Goal: Task Accomplishment & Management: Manage account settings

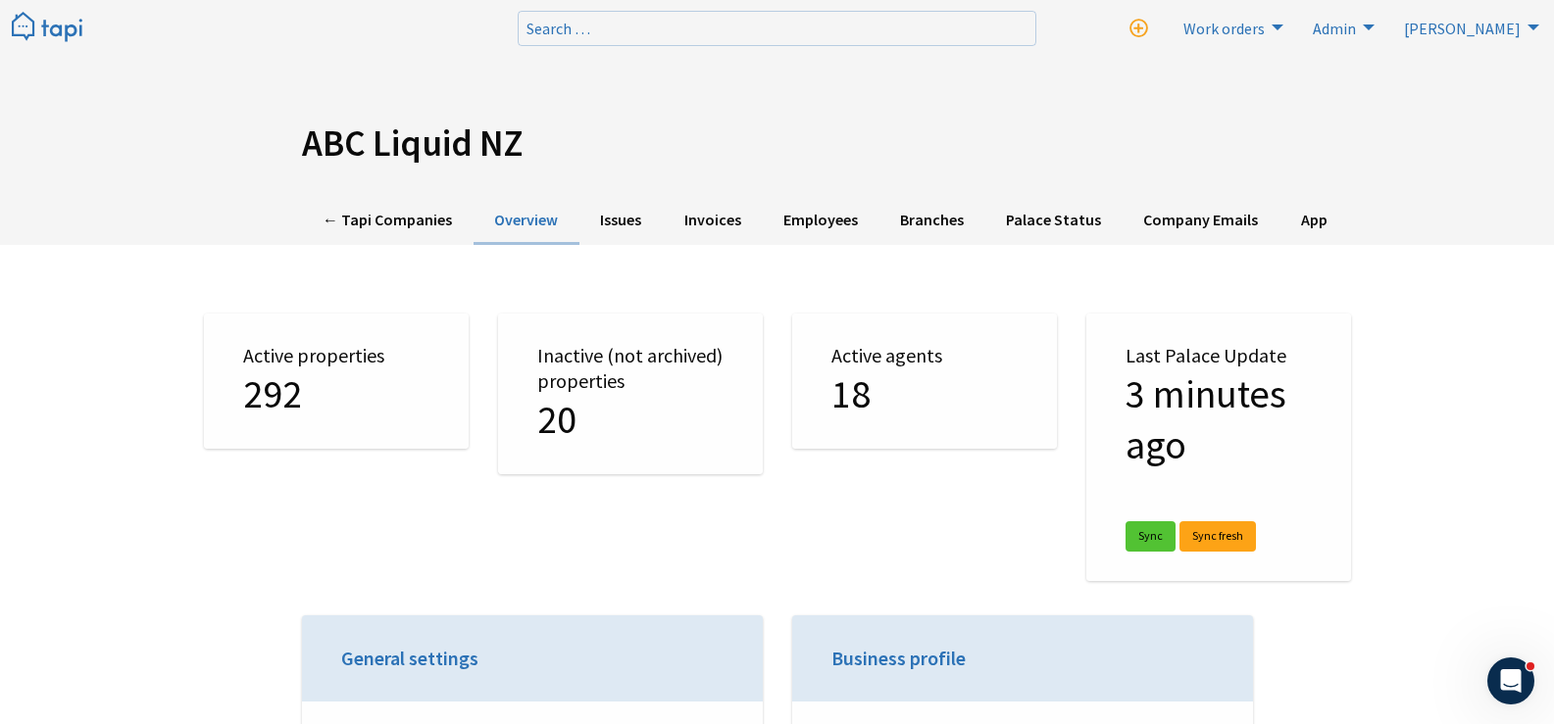
drag, startPoint x: 0, startPoint y: 0, endPoint x: 301, endPoint y: -28, distance: 302.3
click at [332, 226] on link "← Tapi Companies" at bounding box center [388, 221] width 172 height 48
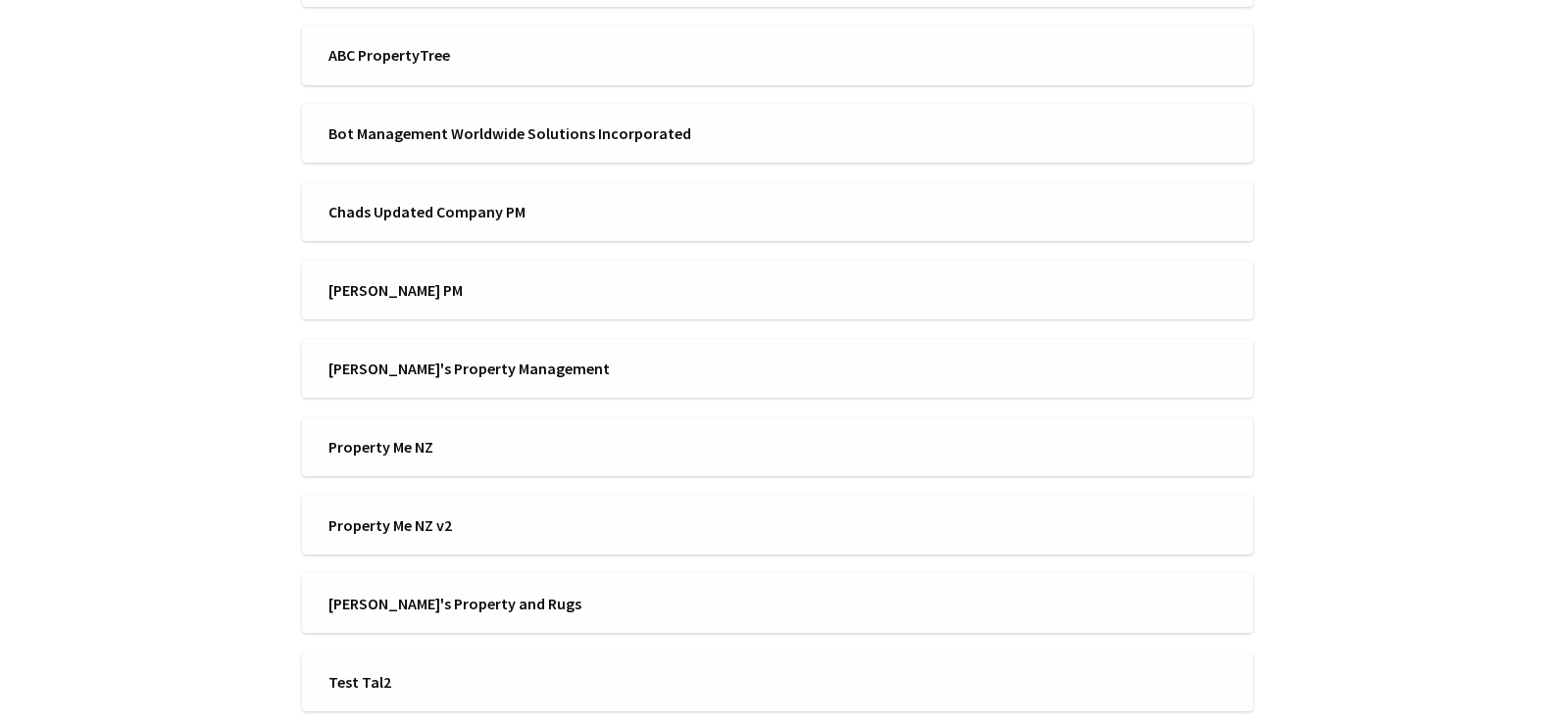
scroll to position [4595, 0]
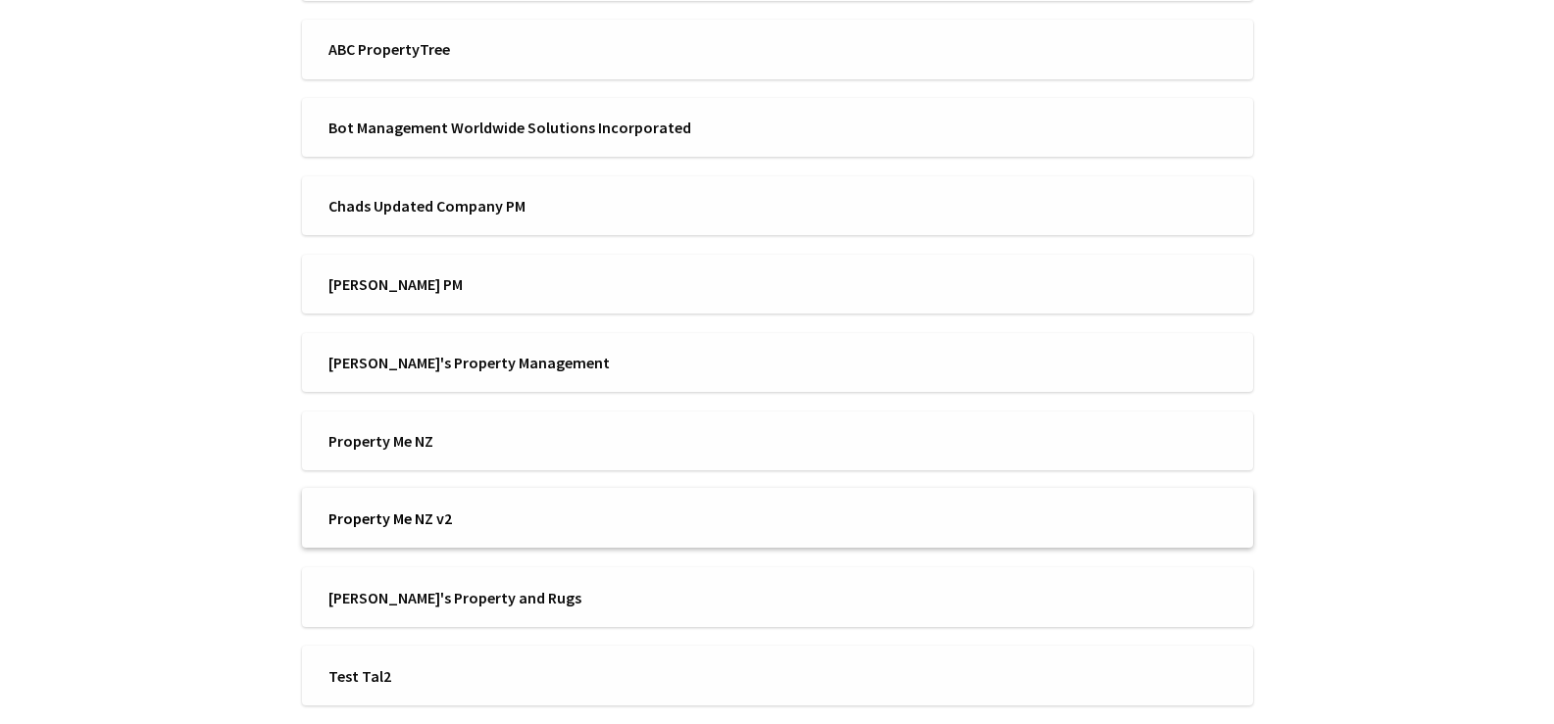
click at [575, 523] on span "Property Me NZ v2" at bounding box center [546, 519] width 436 height 22
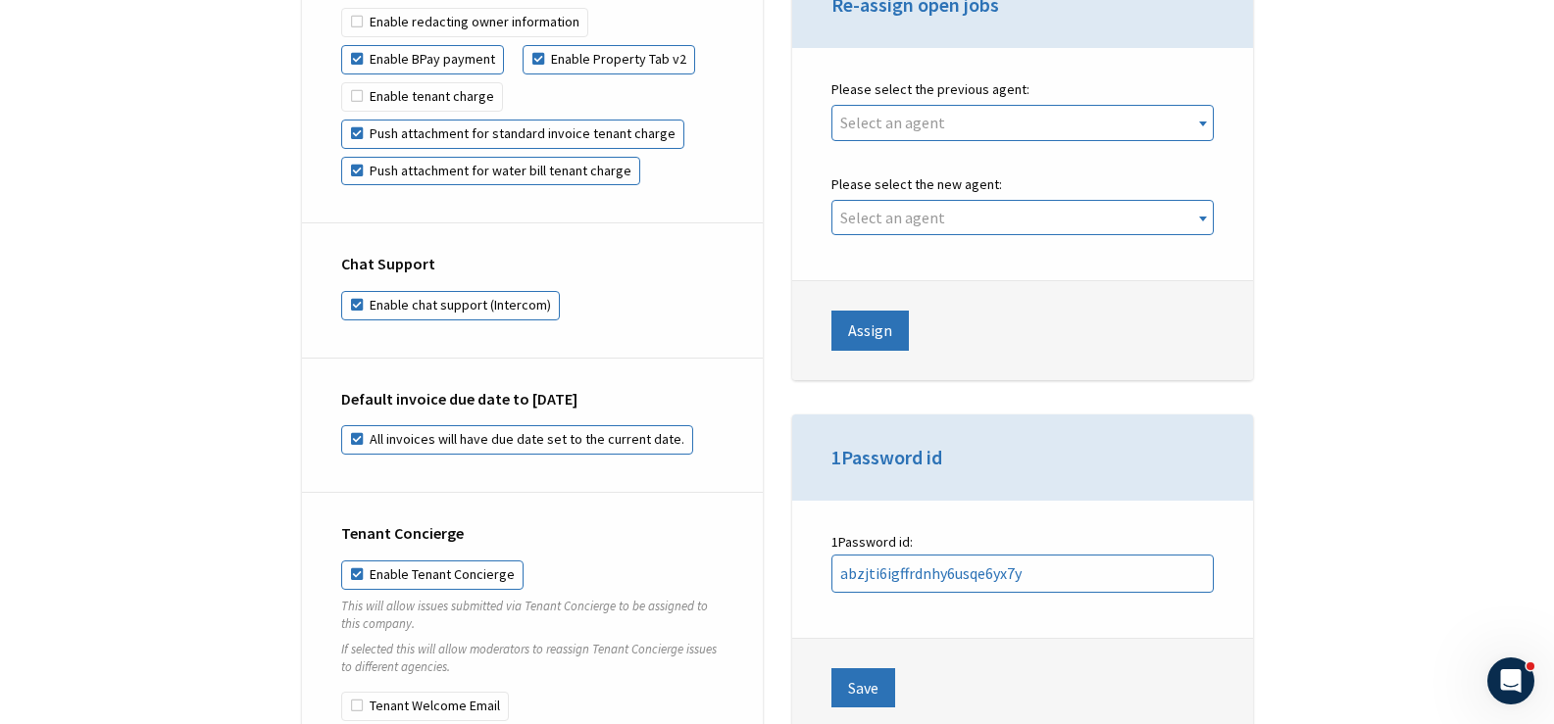
drag, startPoint x: 282, startPoint y: 422, endPoint x: 298, endPoint y: 576, distance: 154.7
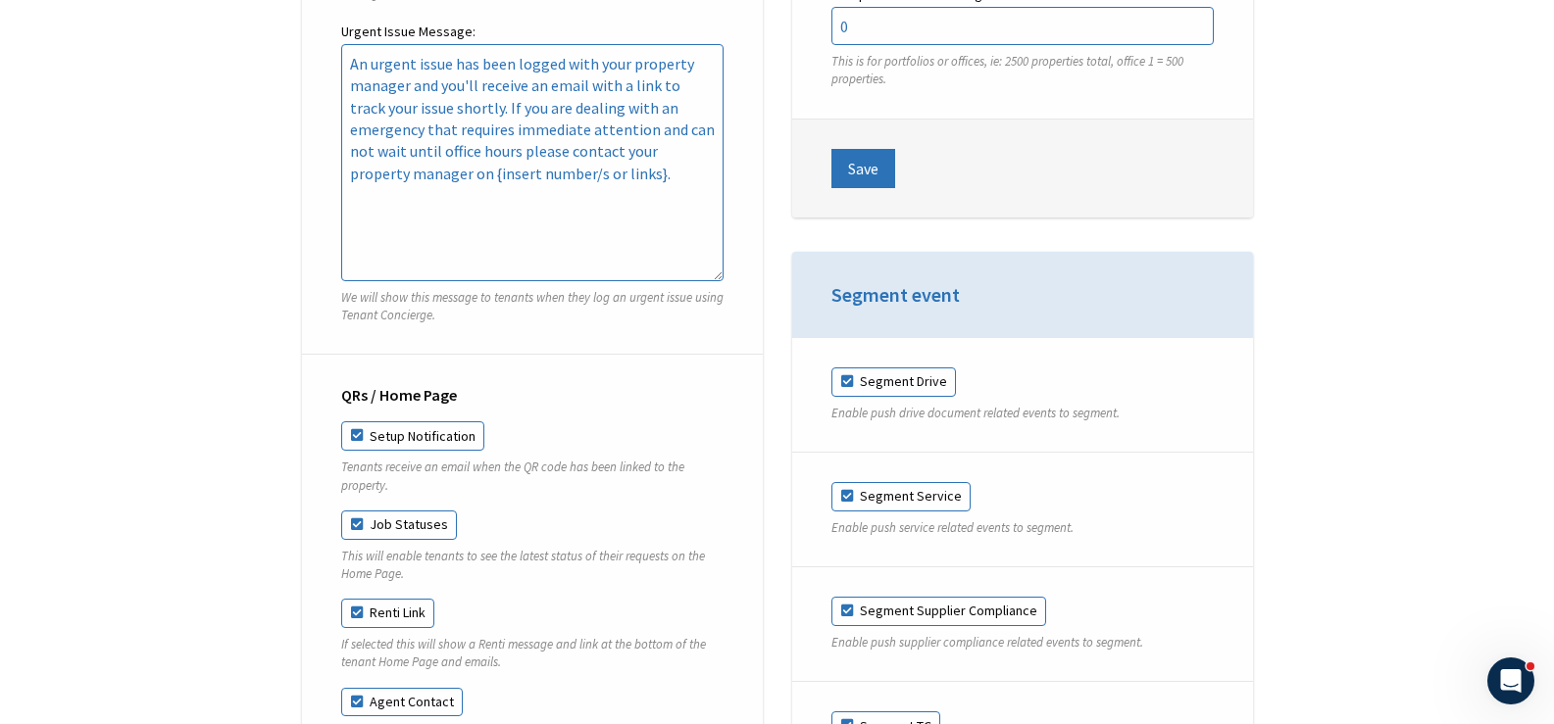
drag, startPoint x: 277, startPoint y: 422, endPoint x: 289, endPoint y: 533, distance: 111.4
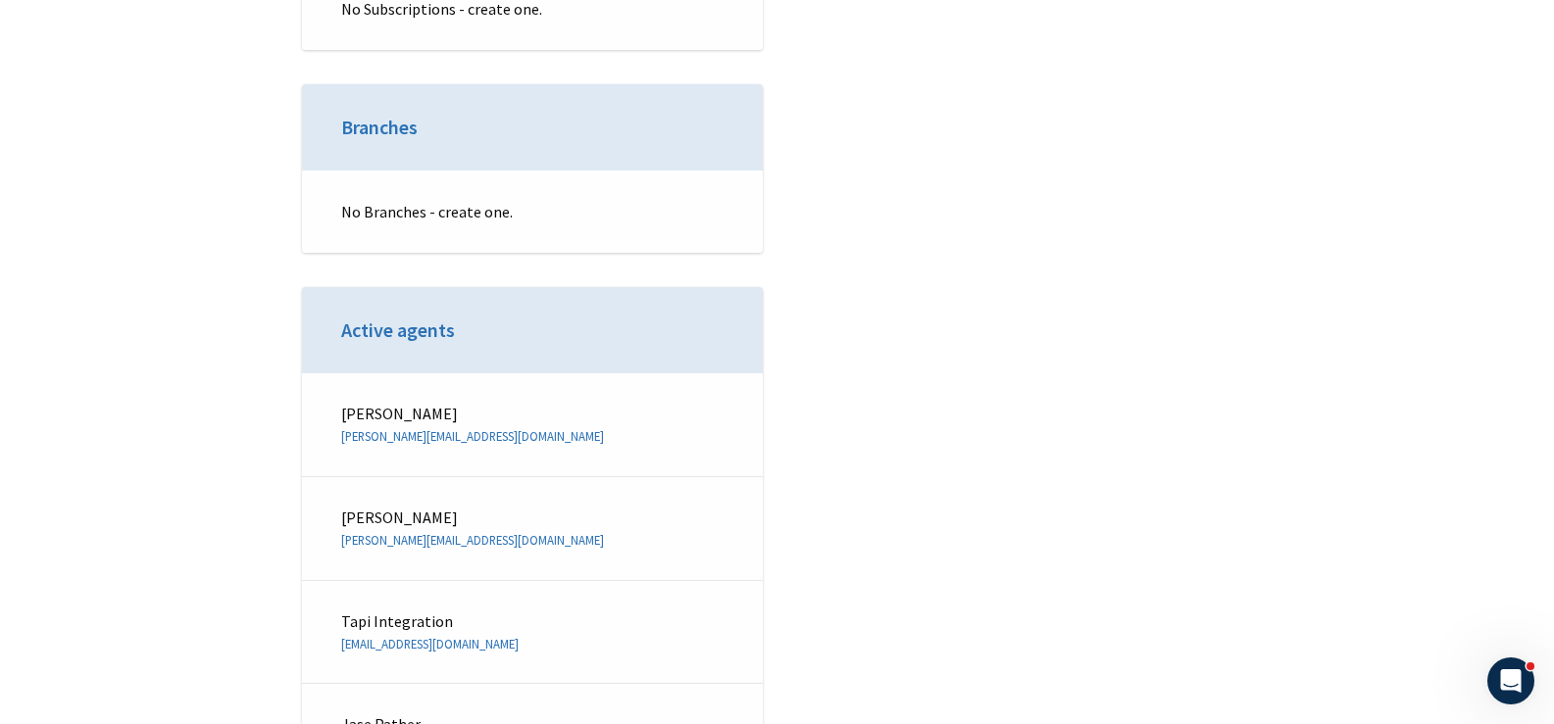
drag, startPoint x: 273, startPoint y: 421, endPoint x: 284, endPoint y: 596, distance: 175.9
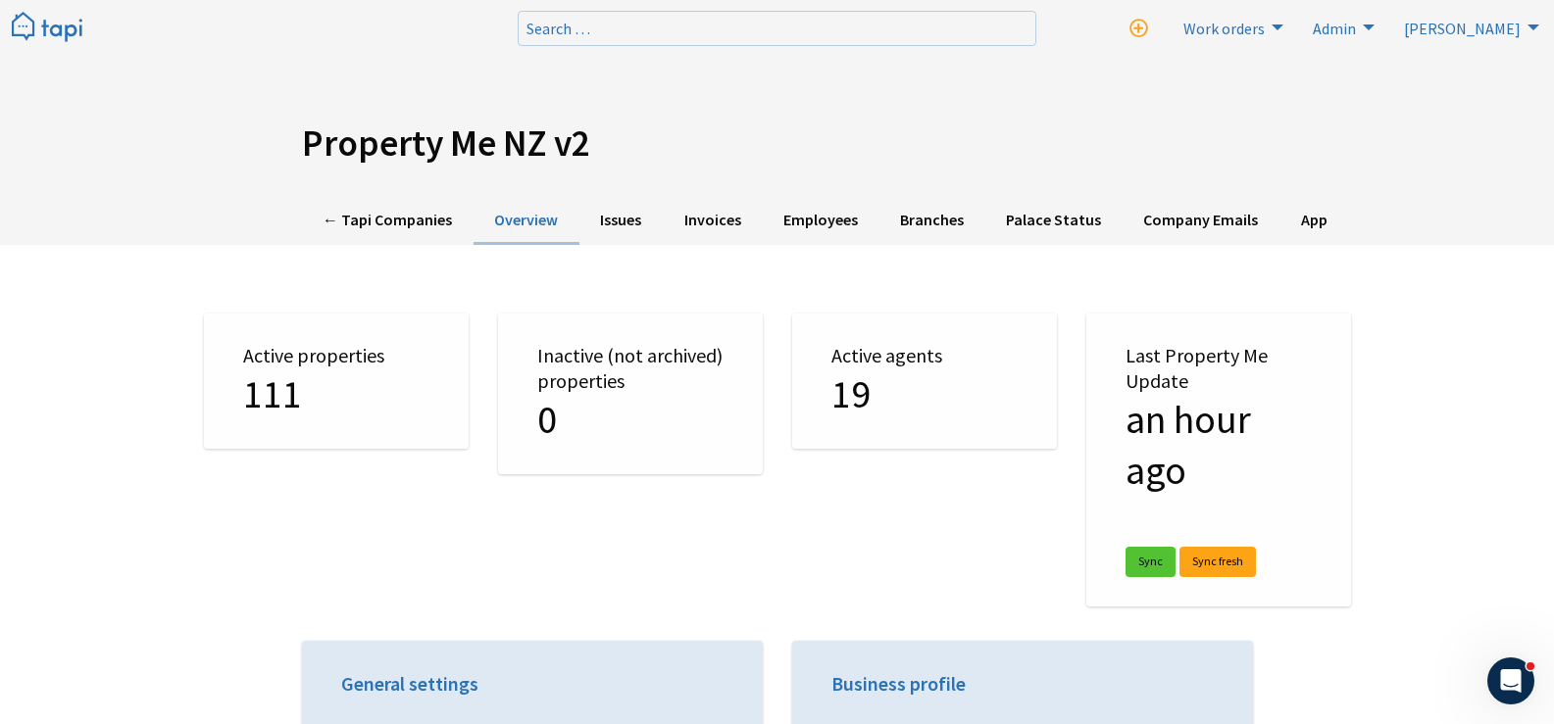
drag, startPoint x: 905, startPoint y: 387, endPoint x: 829, endPoint y: -67, distance: 460.1
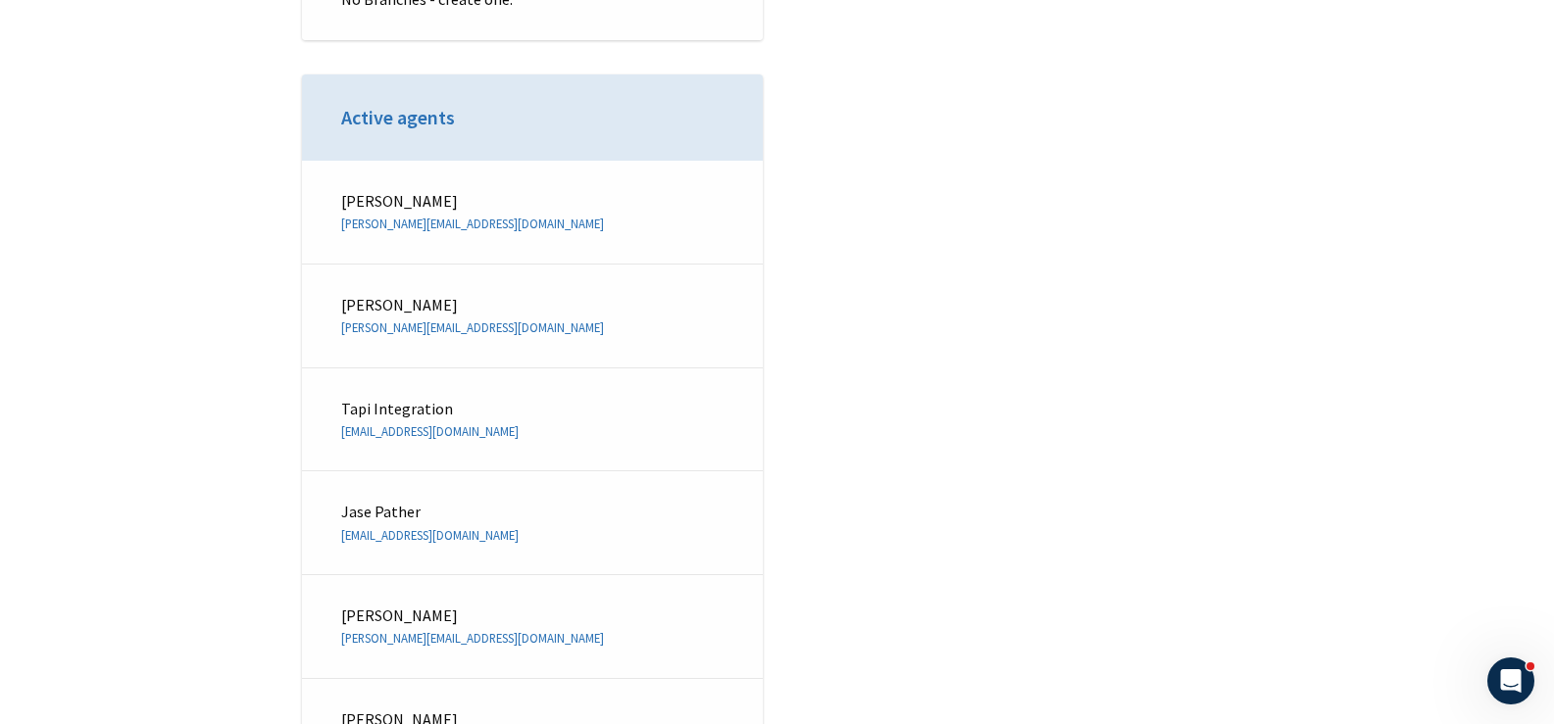
drag, startPoint x: 827, startPoint y: 66, endPoint x: 858, endPoint y: 377, distance: 313.2
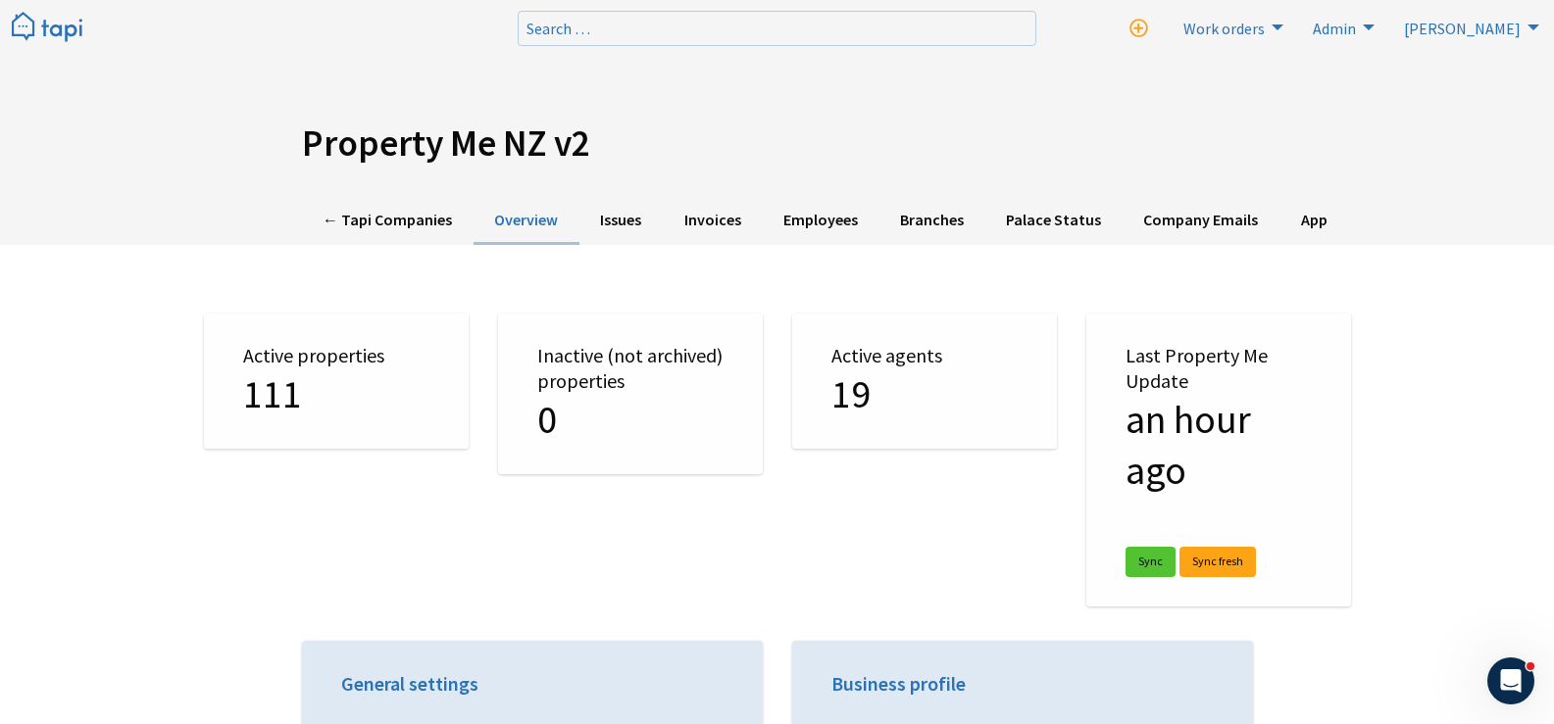
drag, startPoint x: 229, startPoint y: 475, endPoint x: 240, endPoint y: -49, distance: 524.5
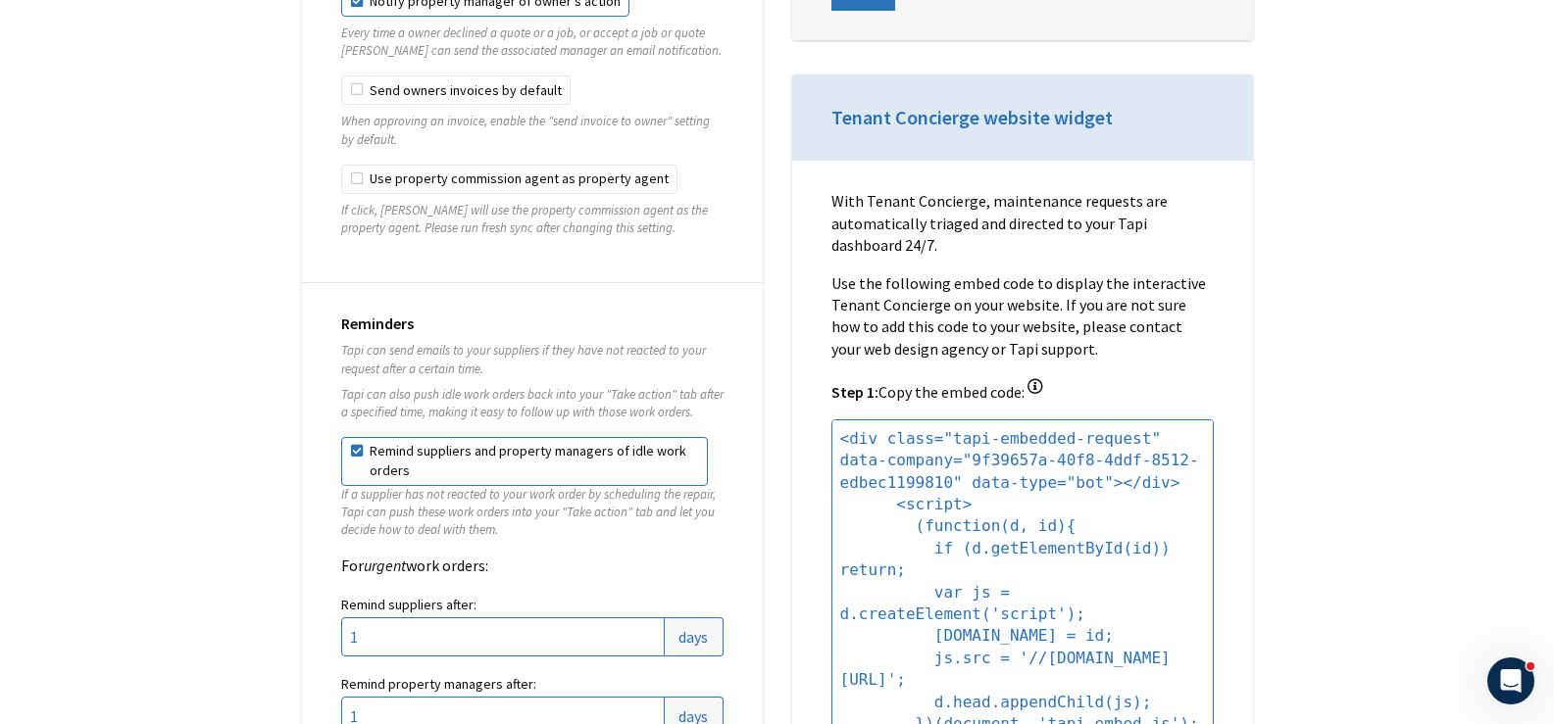
drag, startPoint x: 305, startPoint y: 151, endPoint x: 338, endPoint y: 386, distance: 237.6
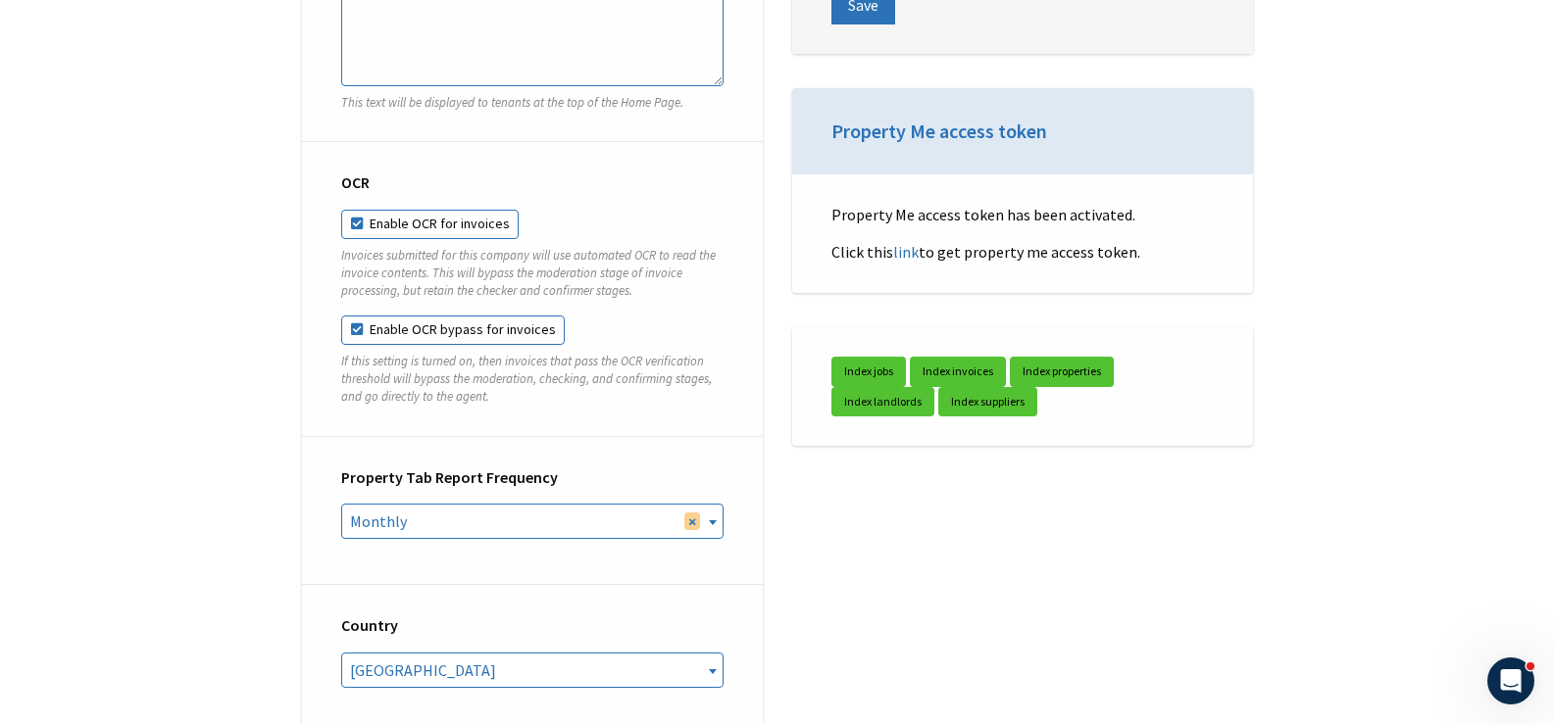
scroll to position [1656, 0]
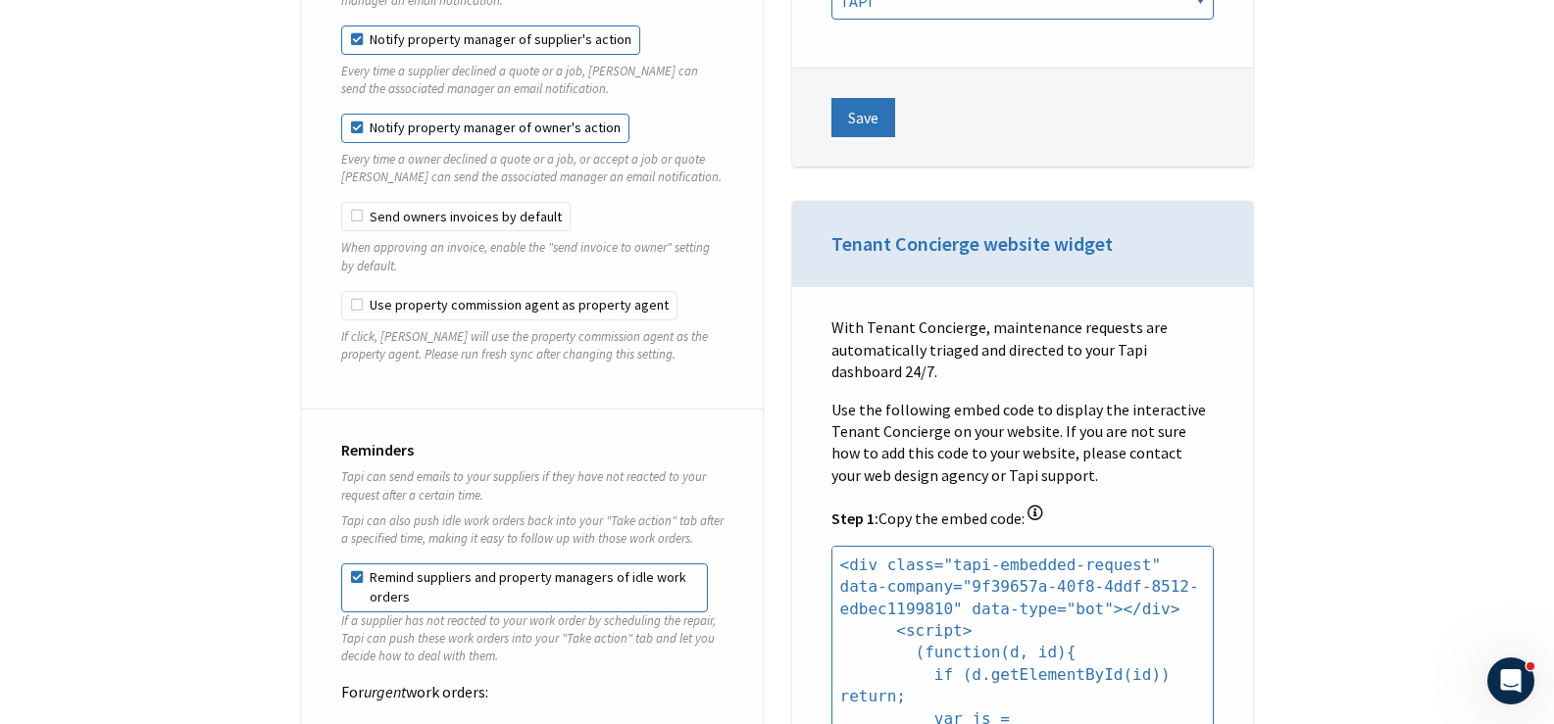
type textarea "direct"
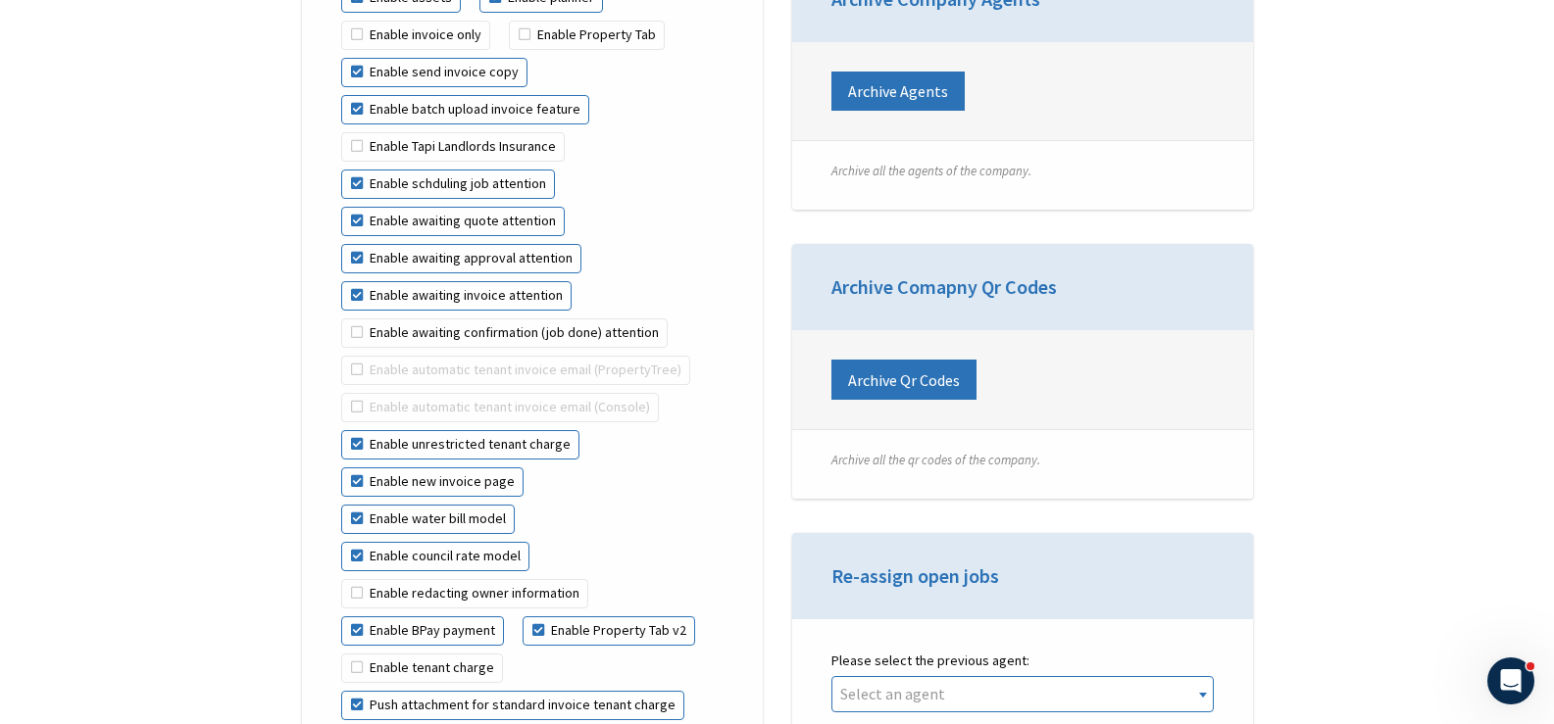
scroll to position [4204, 0]
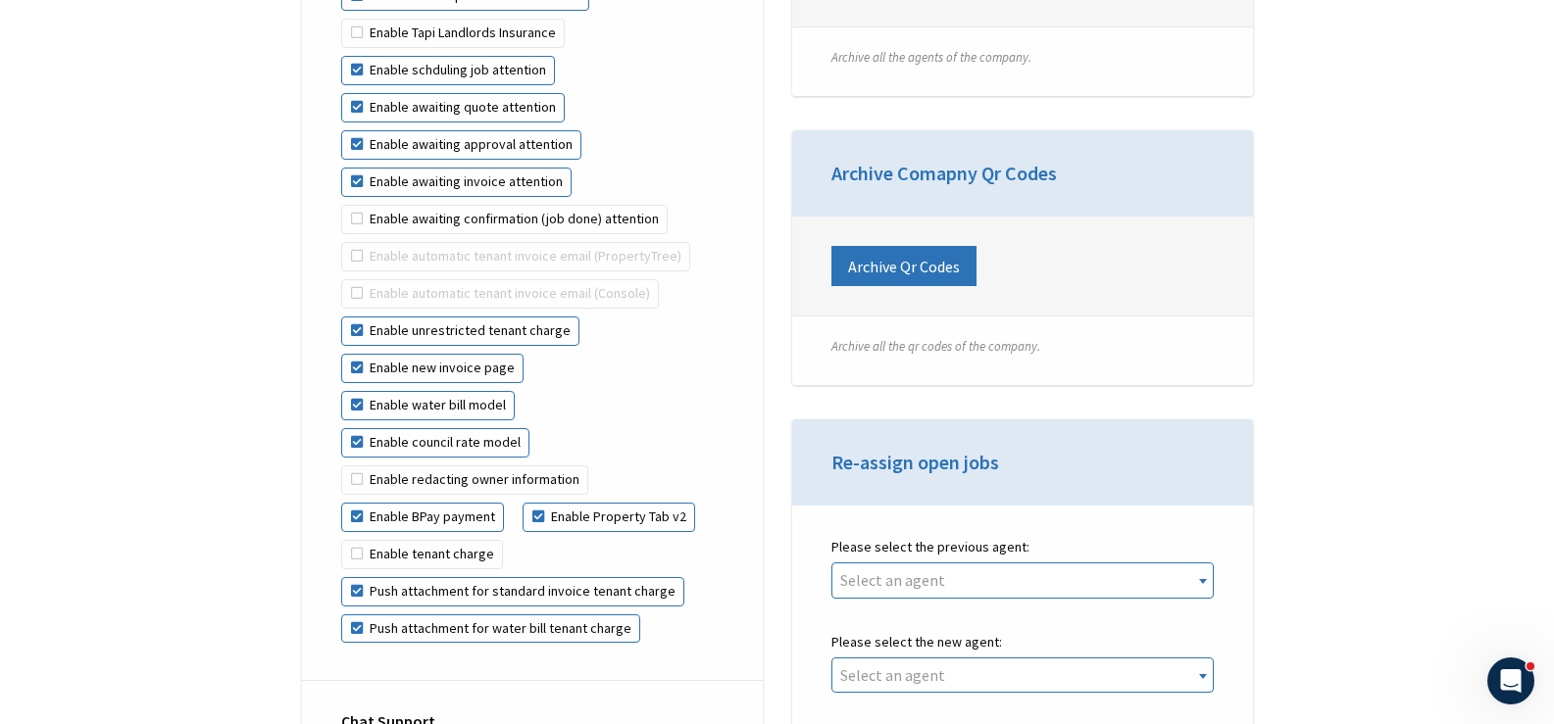
click at [430, 503] on label "Enable BPay payment" at bounding box center [422, 517] width 163 height 29
click at [604, 467] on input "Enable BPay payment" at bounding box center [604, 466] width 1 height 1
checkbox input "false"
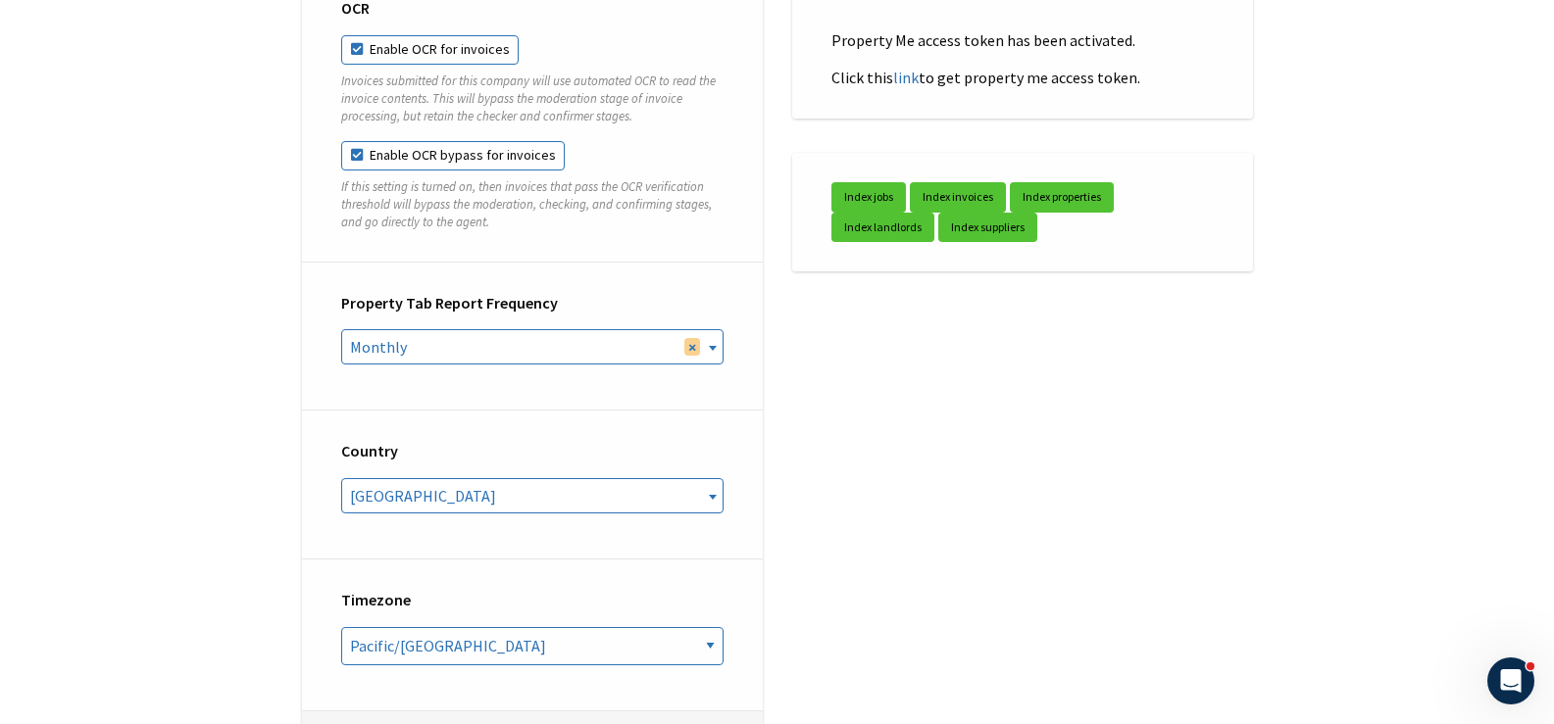
scroll to position [6949, 0]
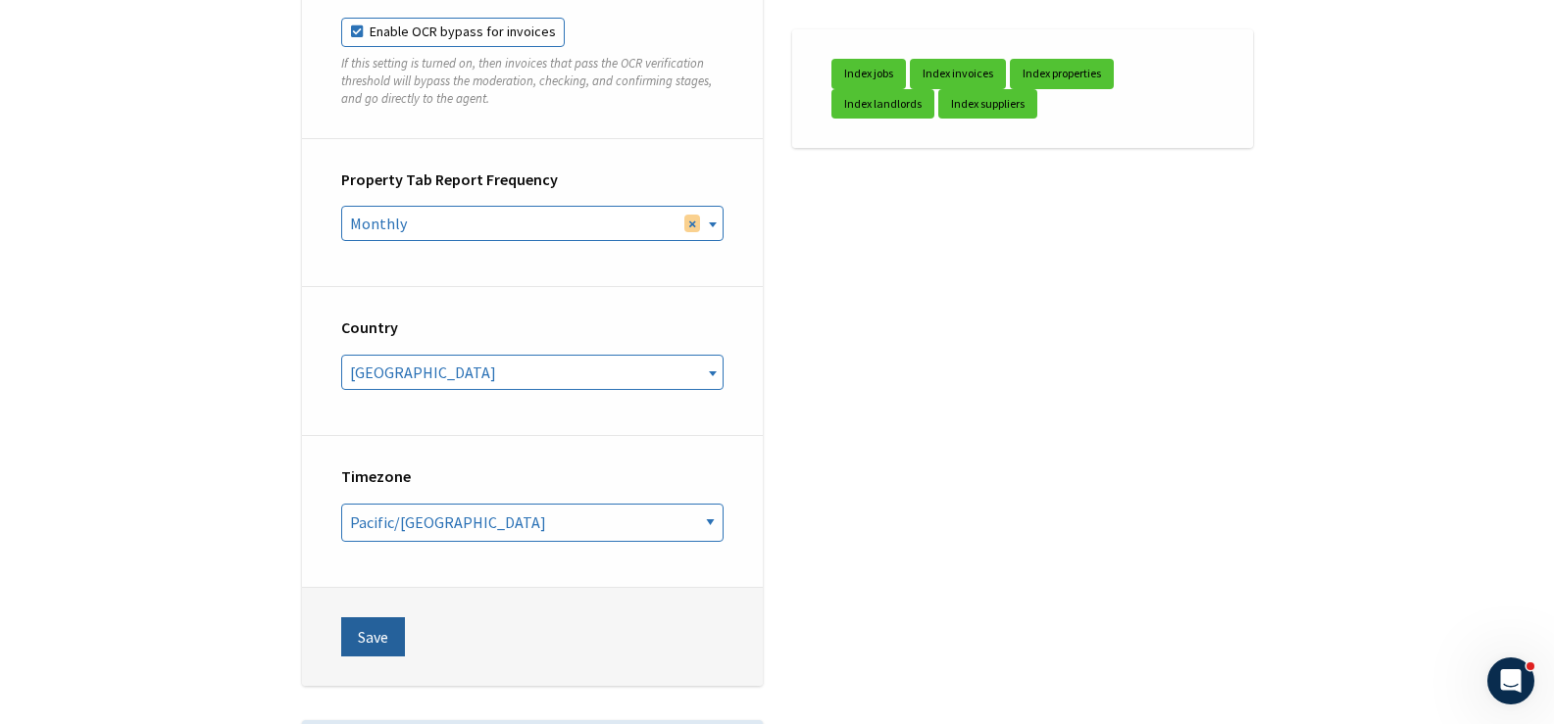
click at [378, 618] on button "Save" at bounding box center [373, 637] width 64 height 39
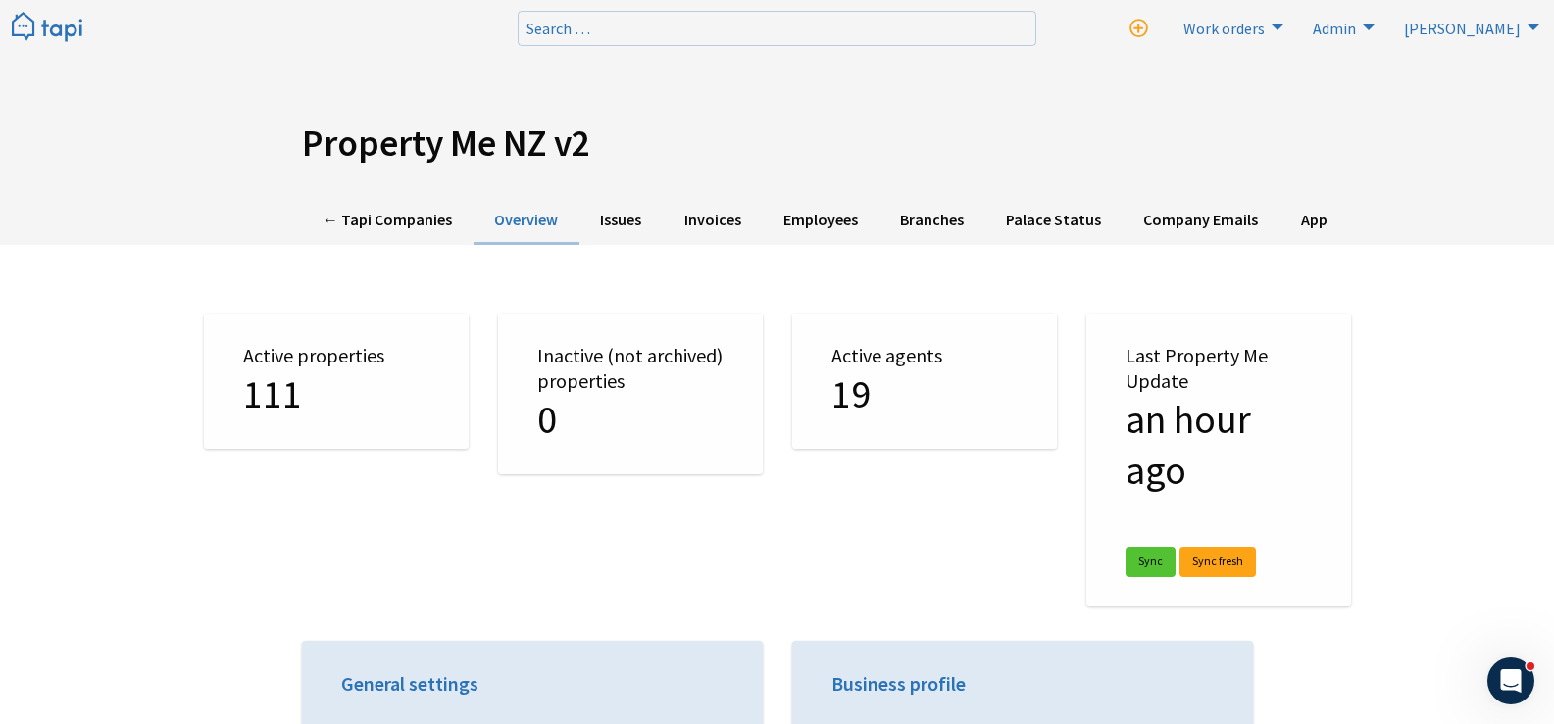
click at [361, 193] on div "Property Me NZ v2 ← Tapi Companies Overview Issues Invoices Employees Branches …" at bounding box center [777, 122] width 1554 height 245
click at [362, 202] on link "← Tapi Companies" at bounding box center [388, 221] width 172 height 48
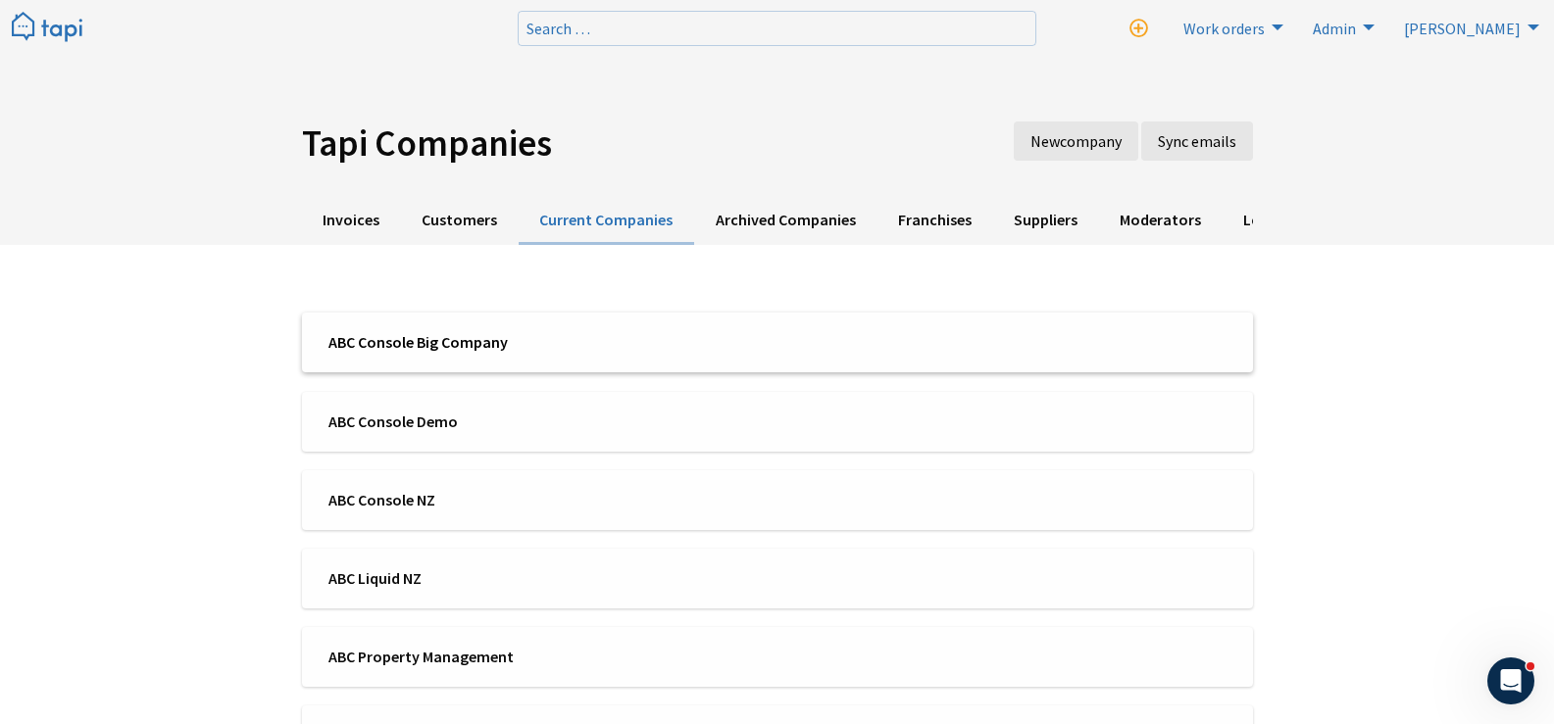
click at [573, 361] on li "ABC Console Big Company" at bounding box center [777, 343] width 951 height 60
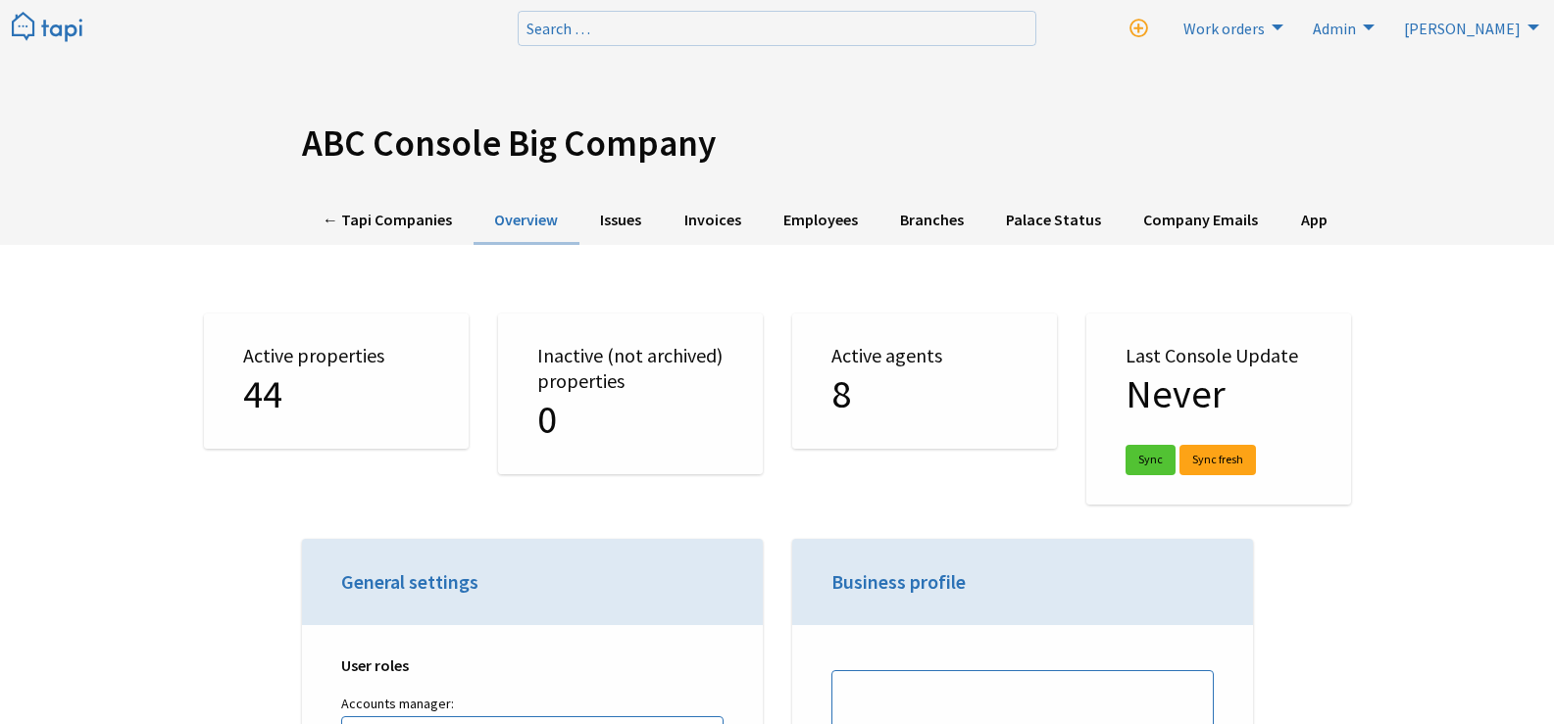
select select "TAPI"
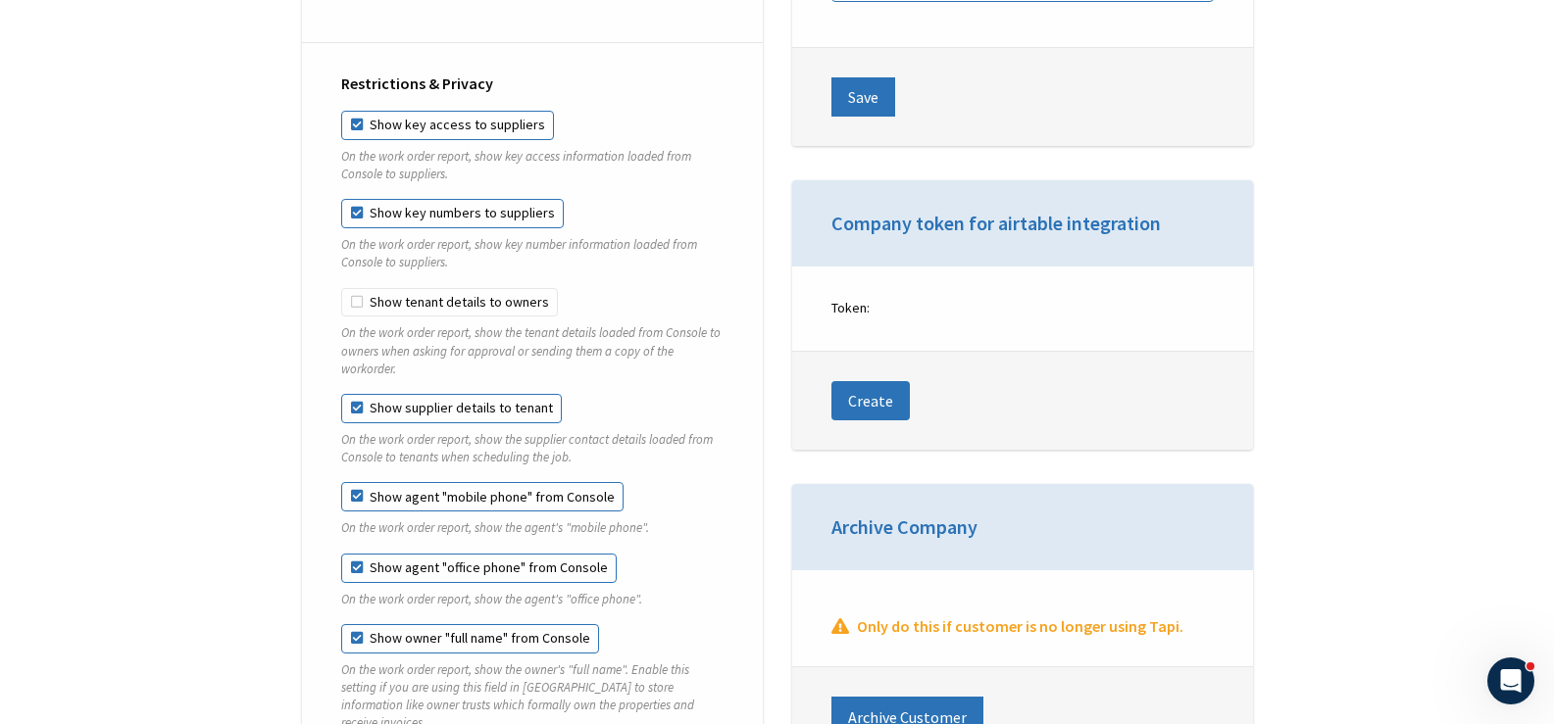
scroll to position [3381, 0]
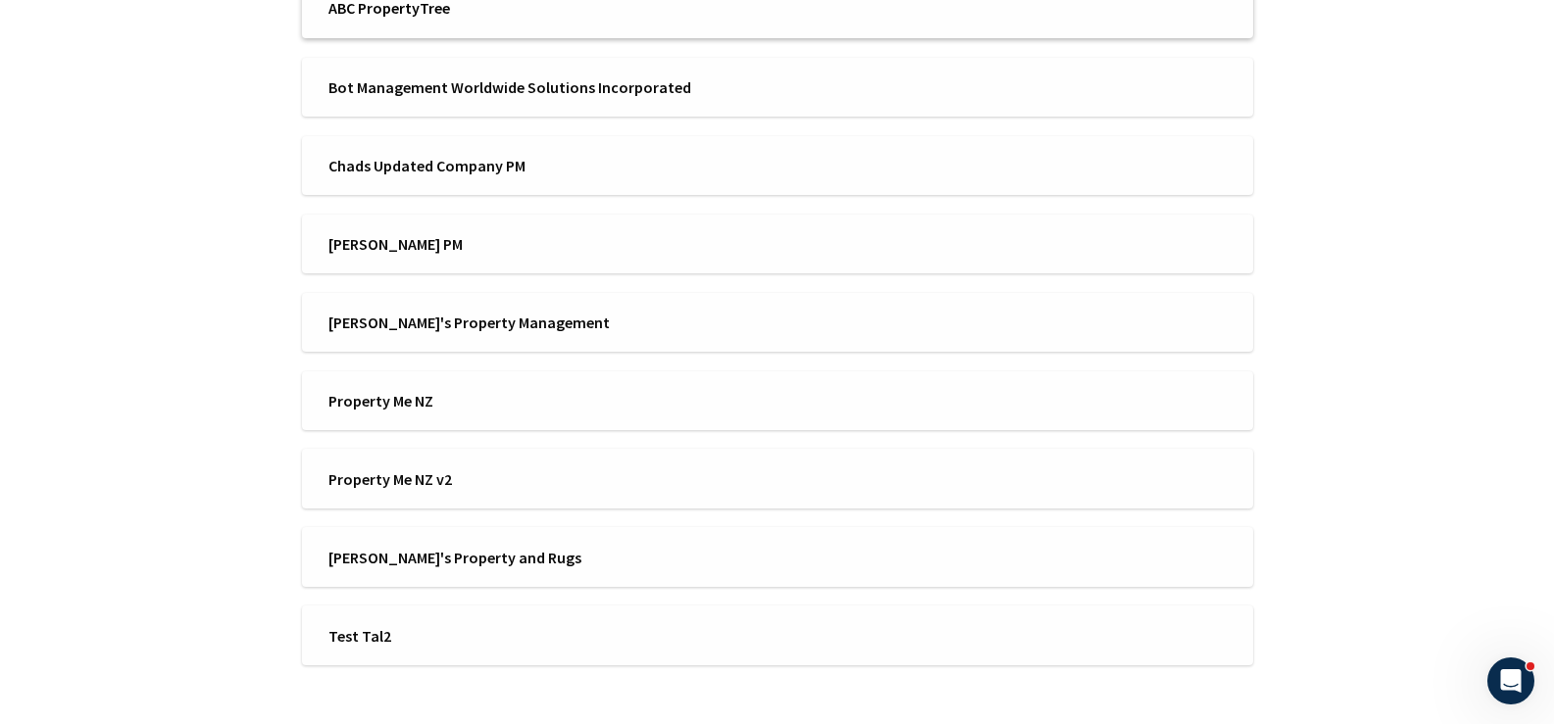
scroll to position [765, 0]
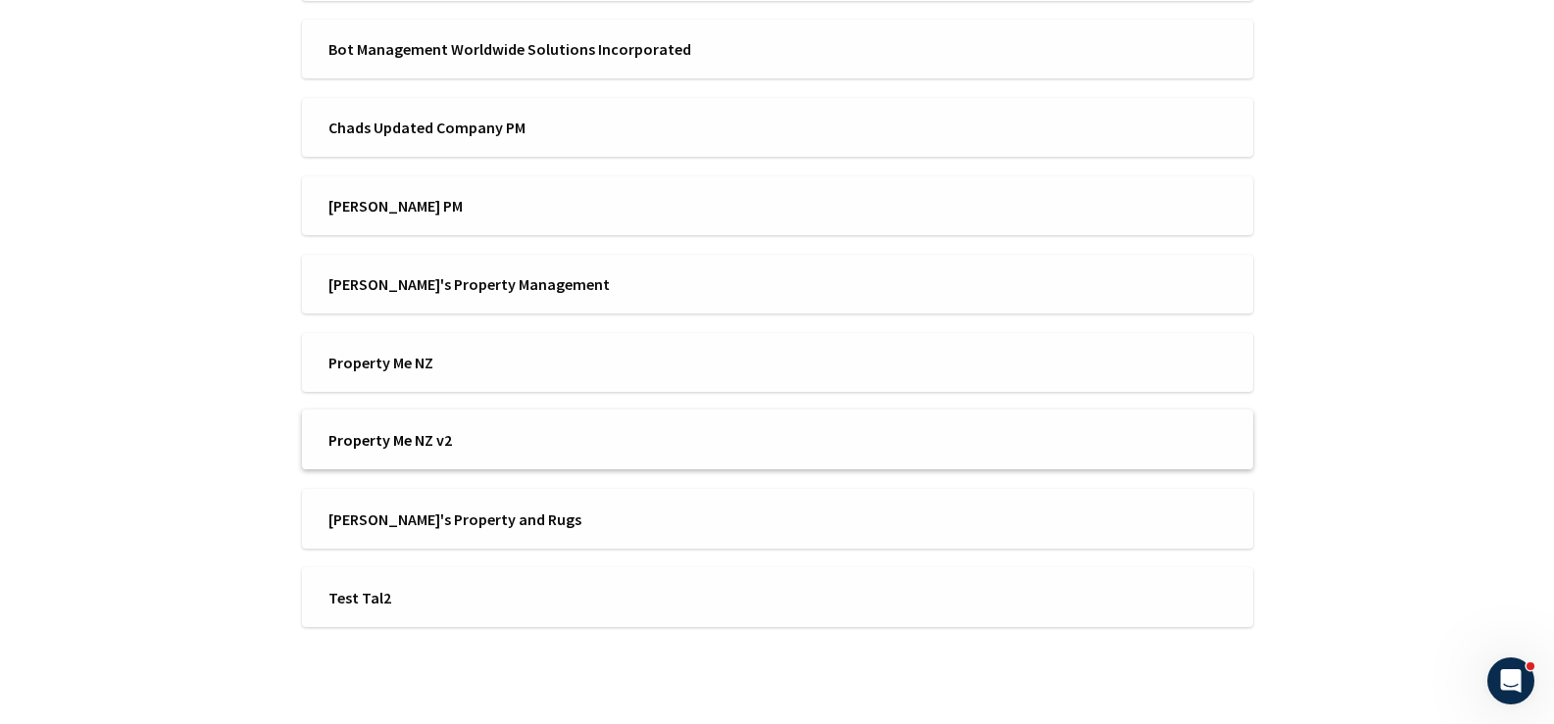
click at [463, 439] on span "Property Me NZ v2" at bounding box center [546, 440] width 436 height 22
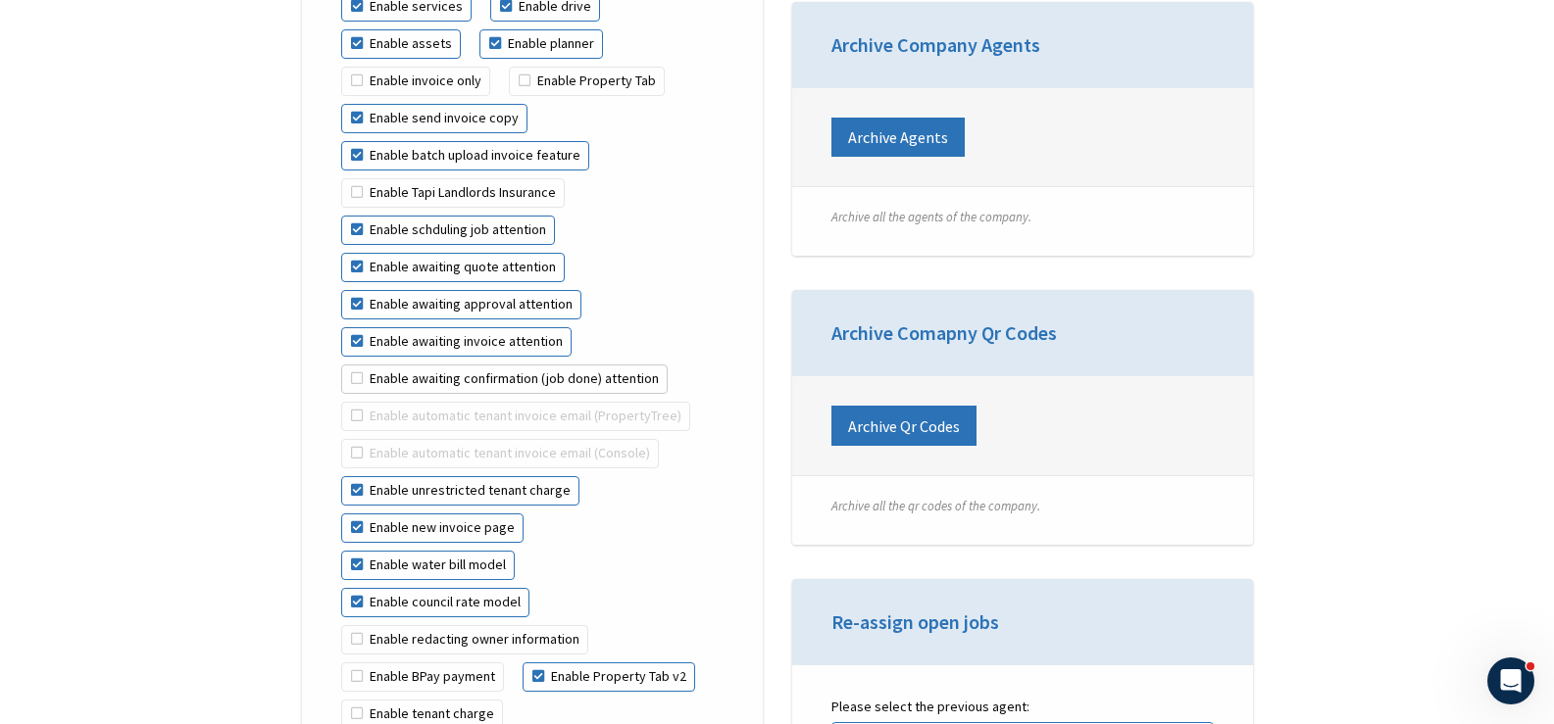
scroll to position [4313, 0]
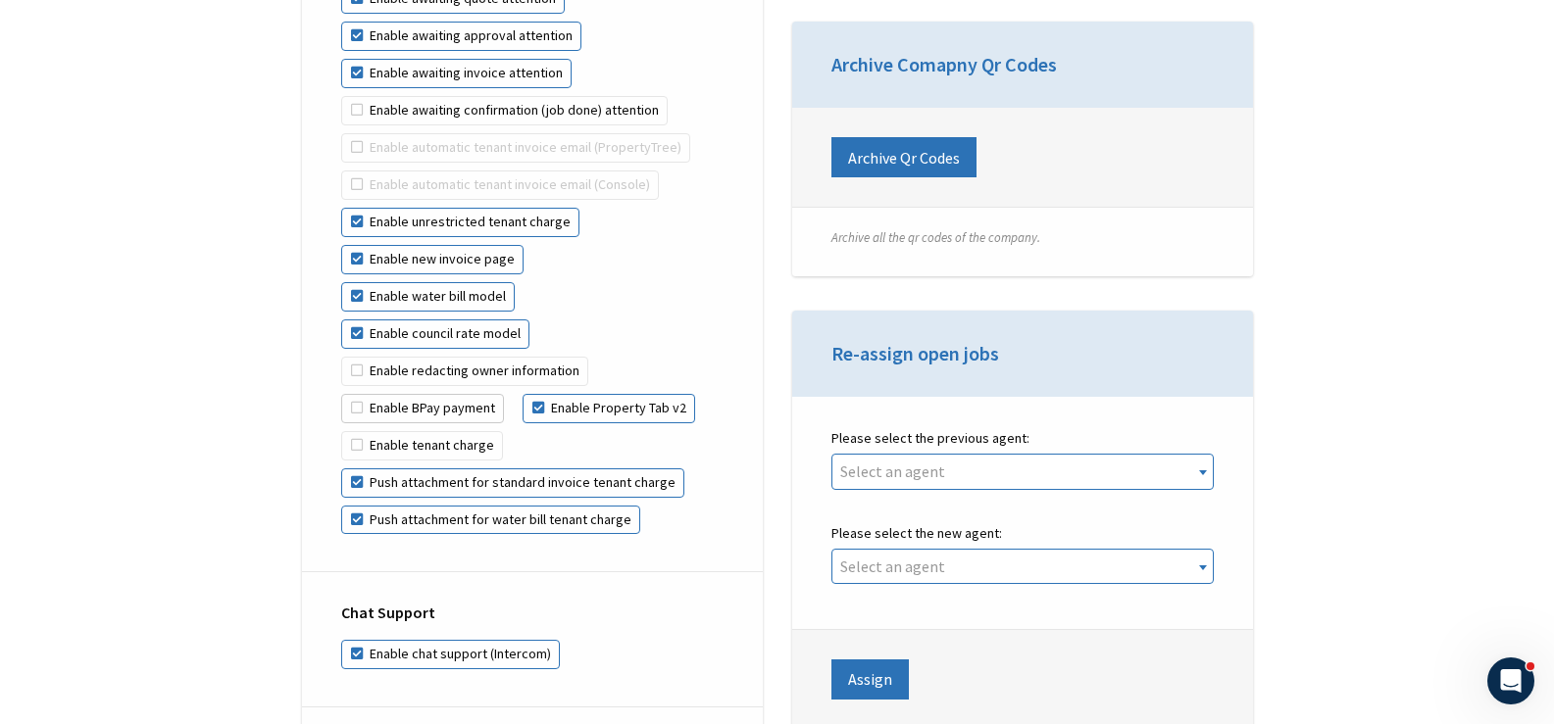
click at [426, 394] on label "Enable BPay payment" at bounding box center [422, 408] width 163 height 29
click at [604, 358] on input "Enable BPay payment" at bounding box center [604, 357] width 1 height 1
checkbox input "true"
click at [410, 431] on label "Enable tenant charge" at bounding box center [422, 445] width 162 height 29
click at [711, 395] on input "Enable tenant charge" at bounding box center [711, 394] width 1 height 1
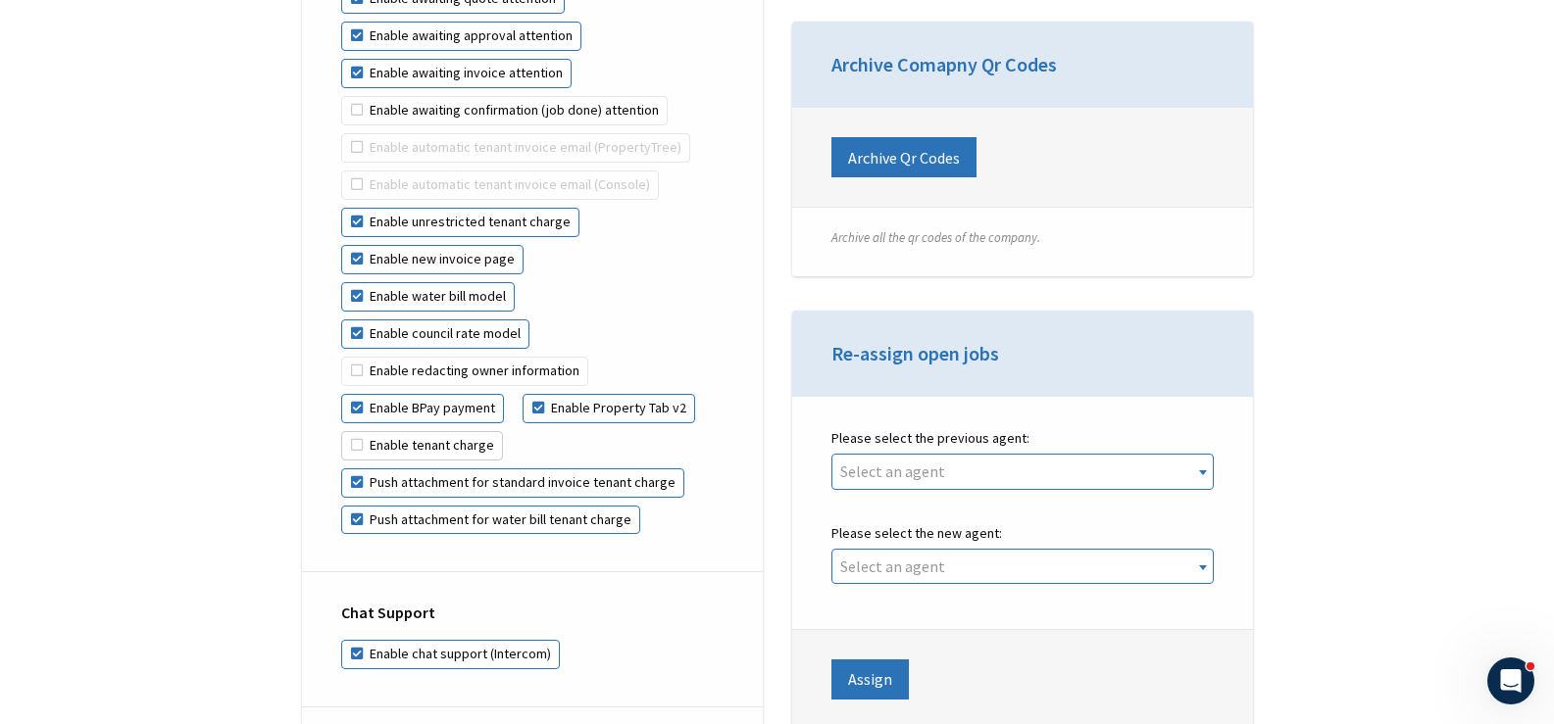
checkbox input "true"
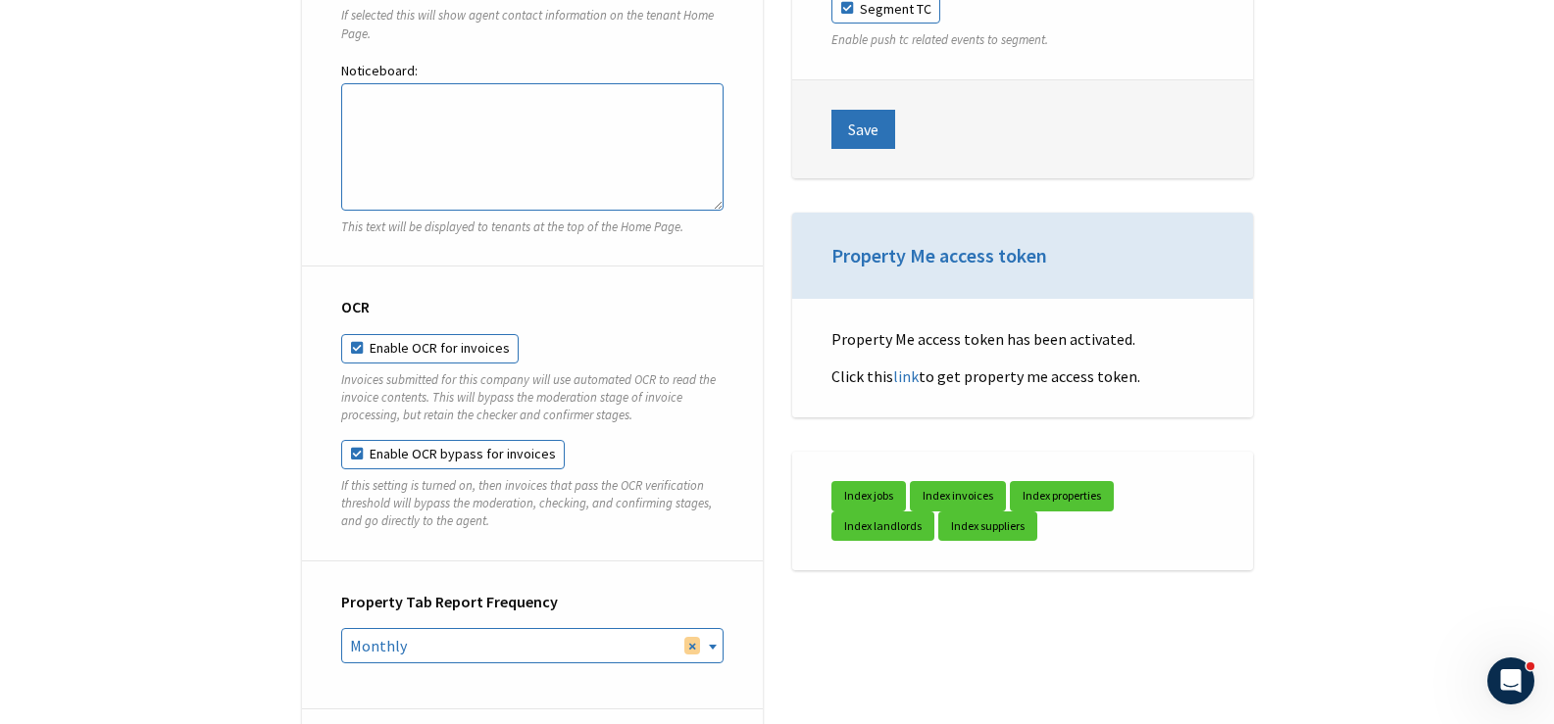
scroll to position [6960, 0]
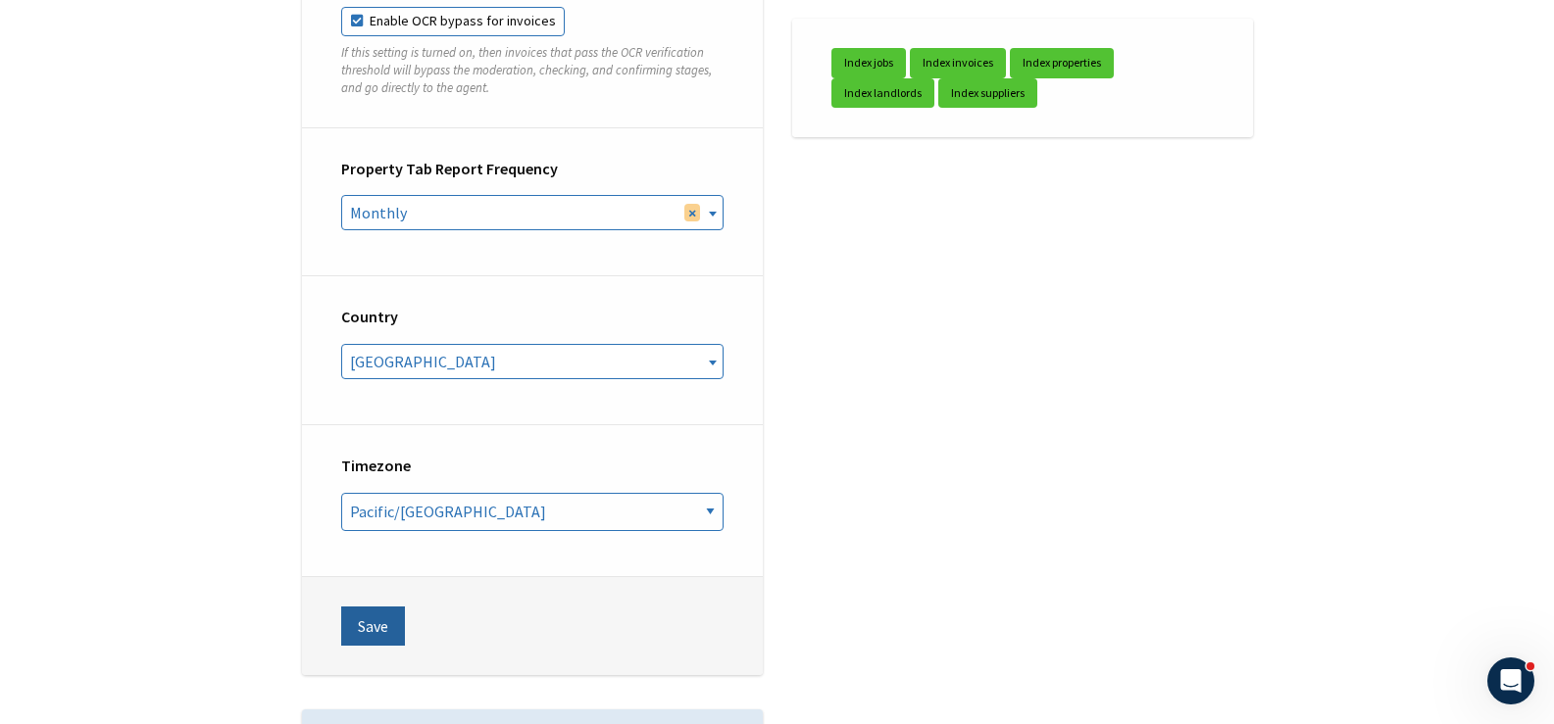
click at [357, 607] on button "Save" at bounding box center [373, 626] width 64 height 39
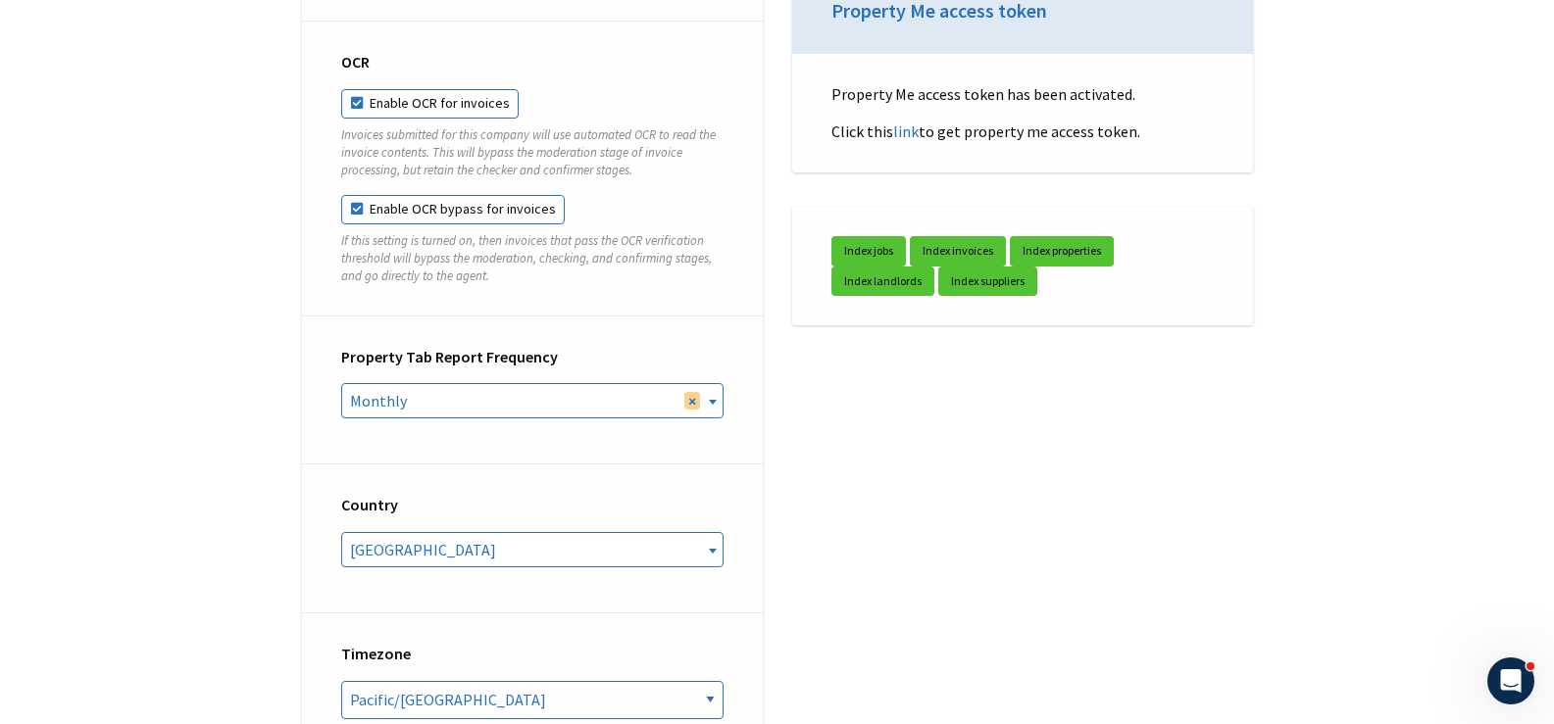
scroll to position [6274, 0]
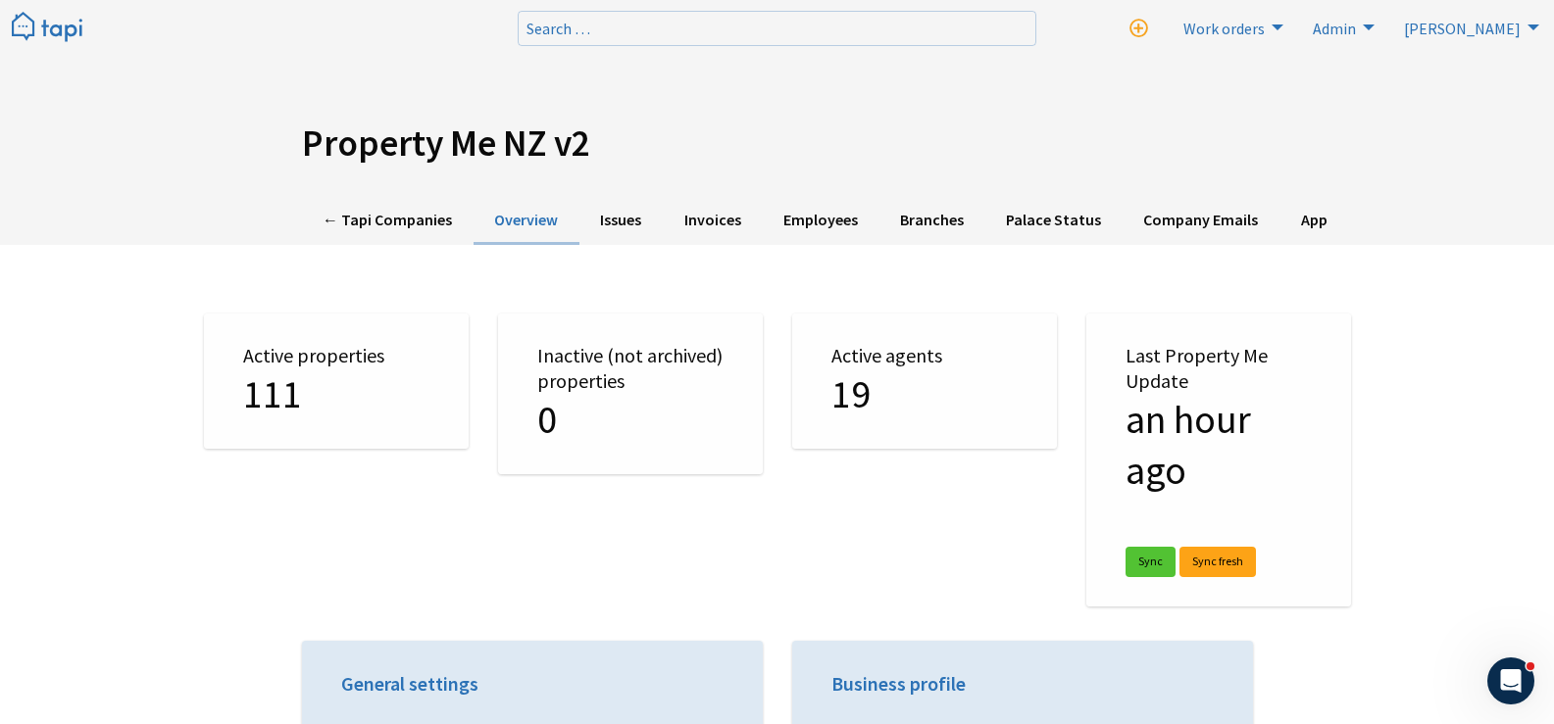
drag, startPoint x: 271, startPoint y: 351, endPoint x: 231, endPoint y: -50, distance: 402.8
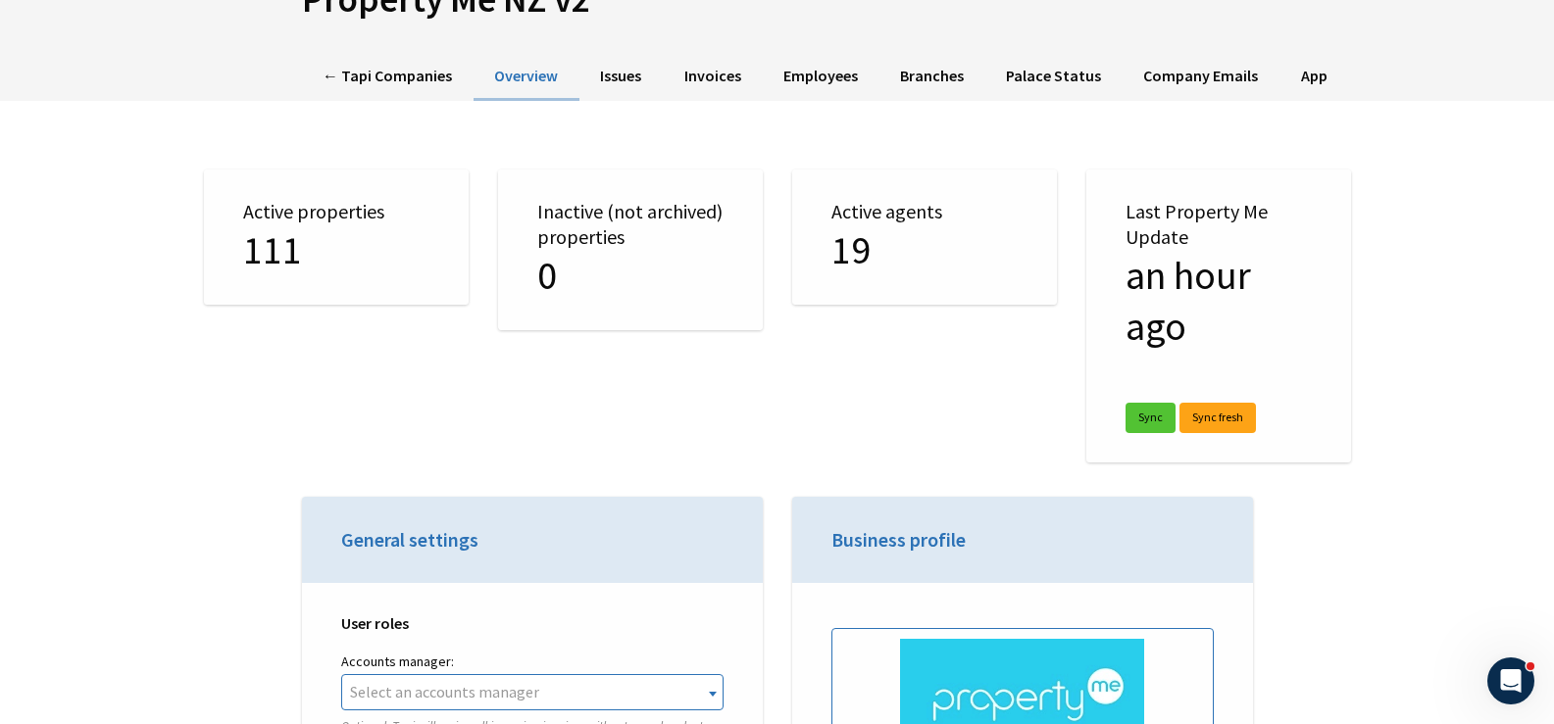
drag, startPoint x: 286, startPoint y: 342, endPoint x: 286, endPoint y: 392, distance: 50.0
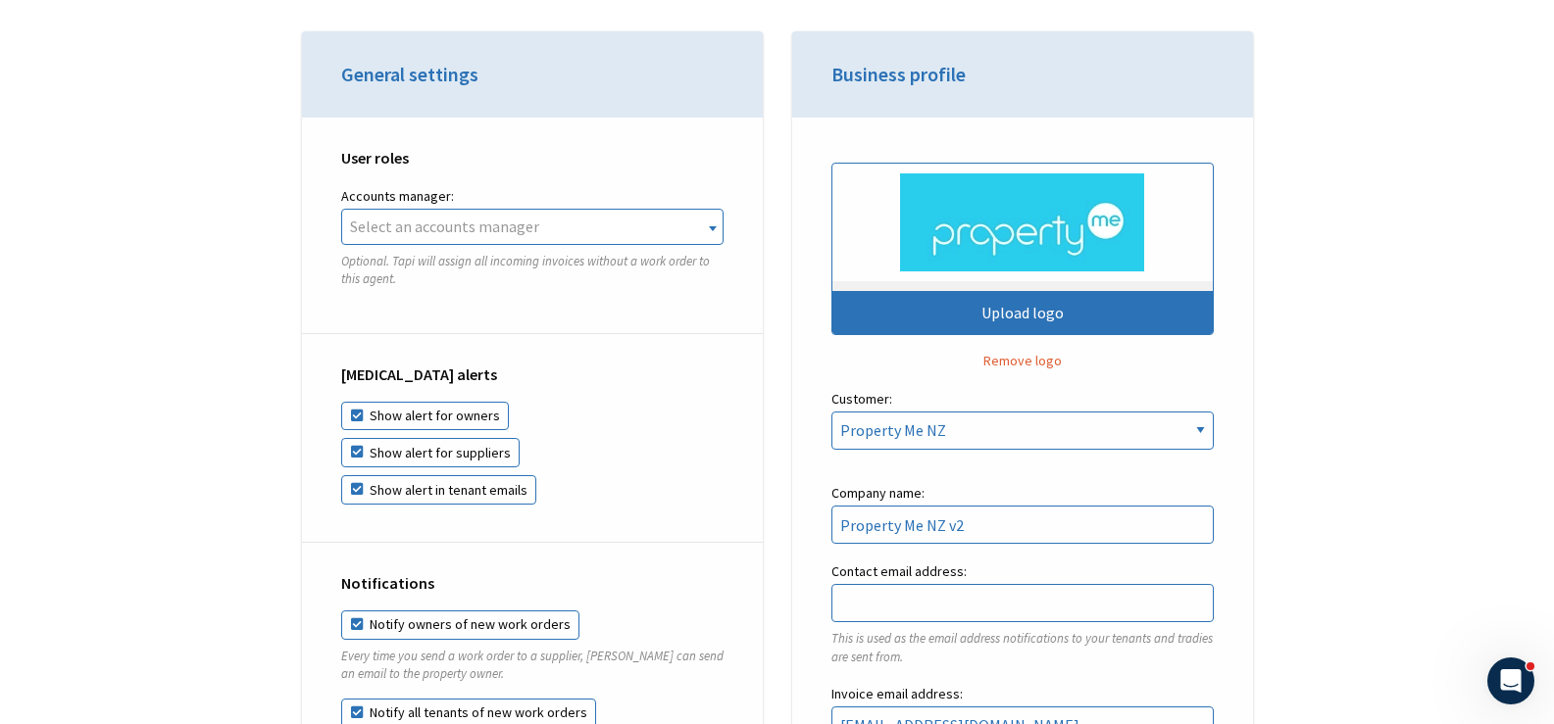
scroll to position [1198, 0]
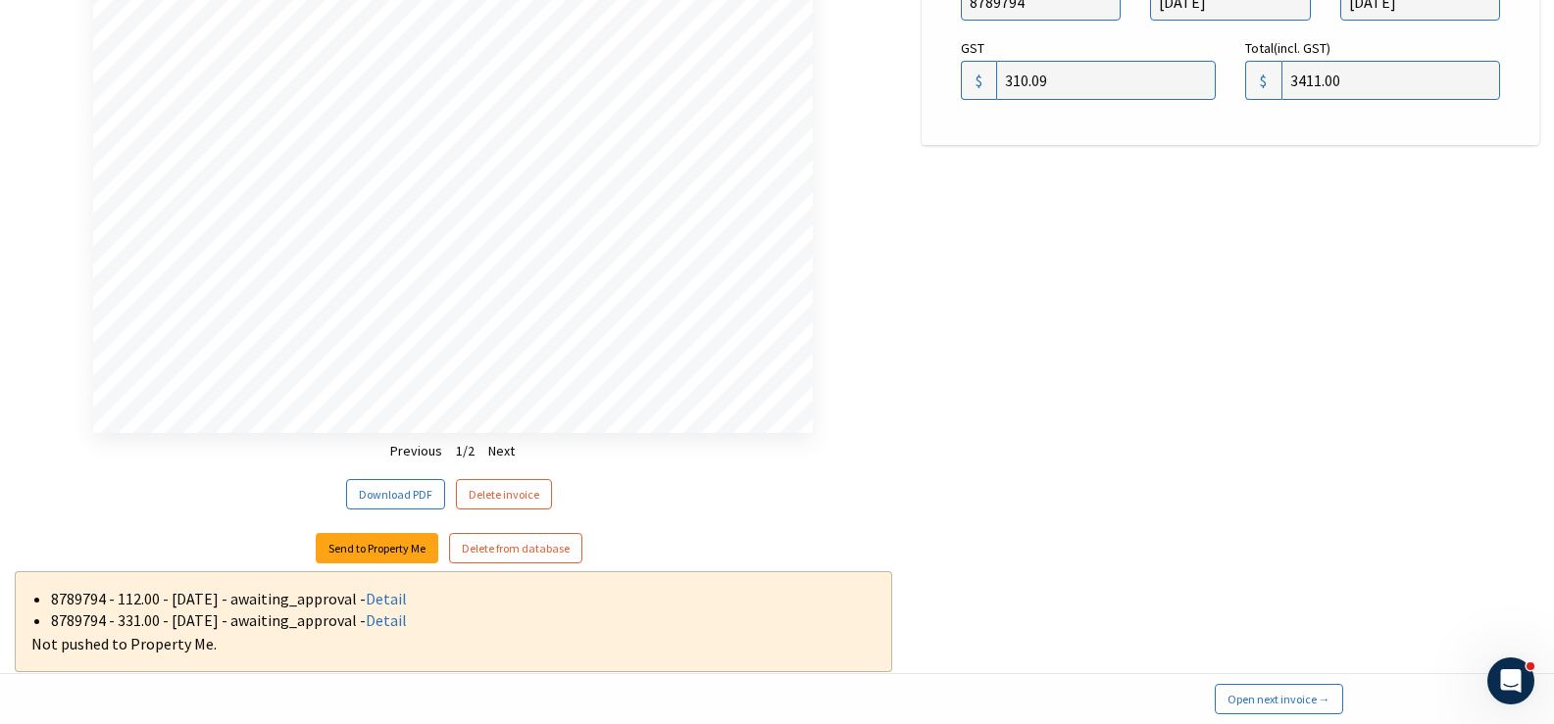
scroll to position [1389, 0]
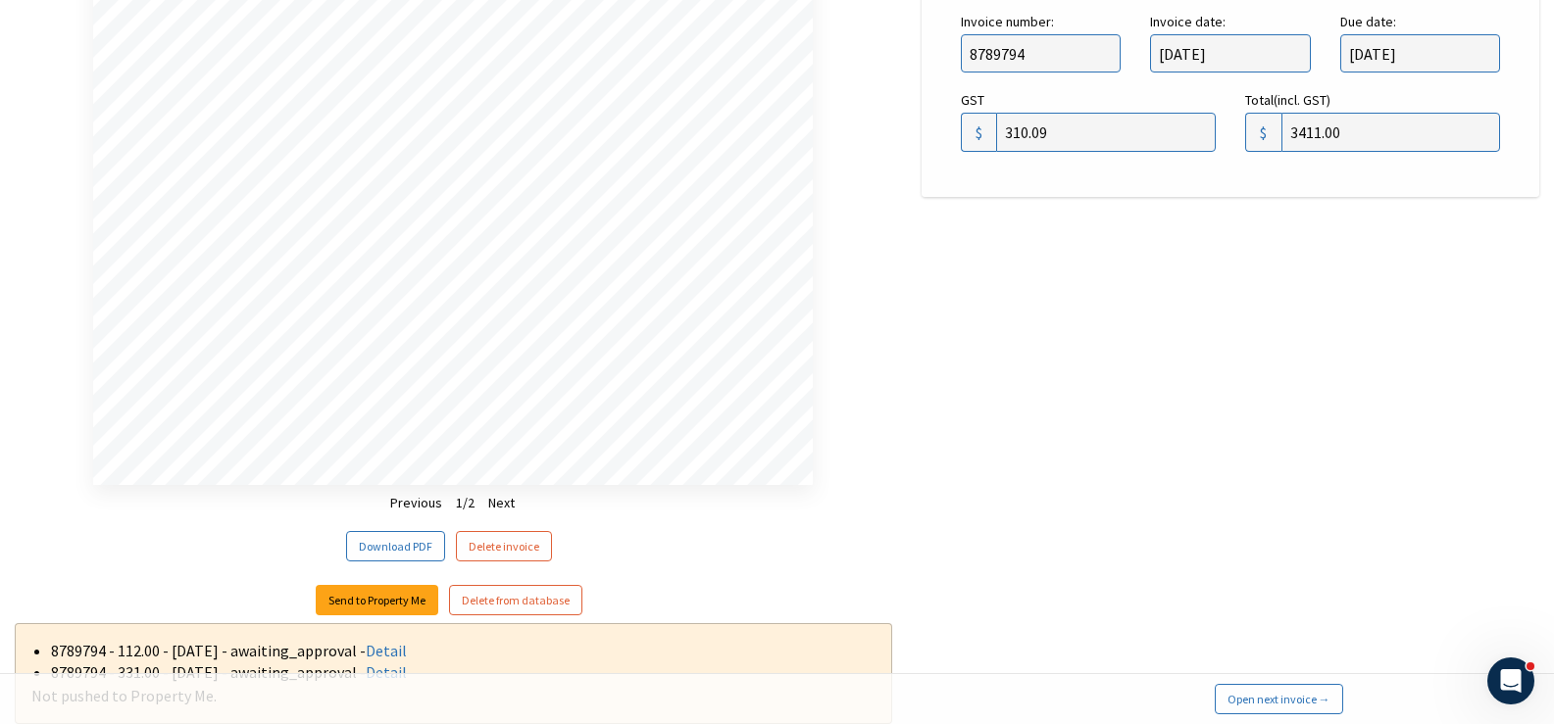
drag, startPoint x: 59, startPoint y: 223, endPoint x: 61, endPoint y: 183, distance: 40.2
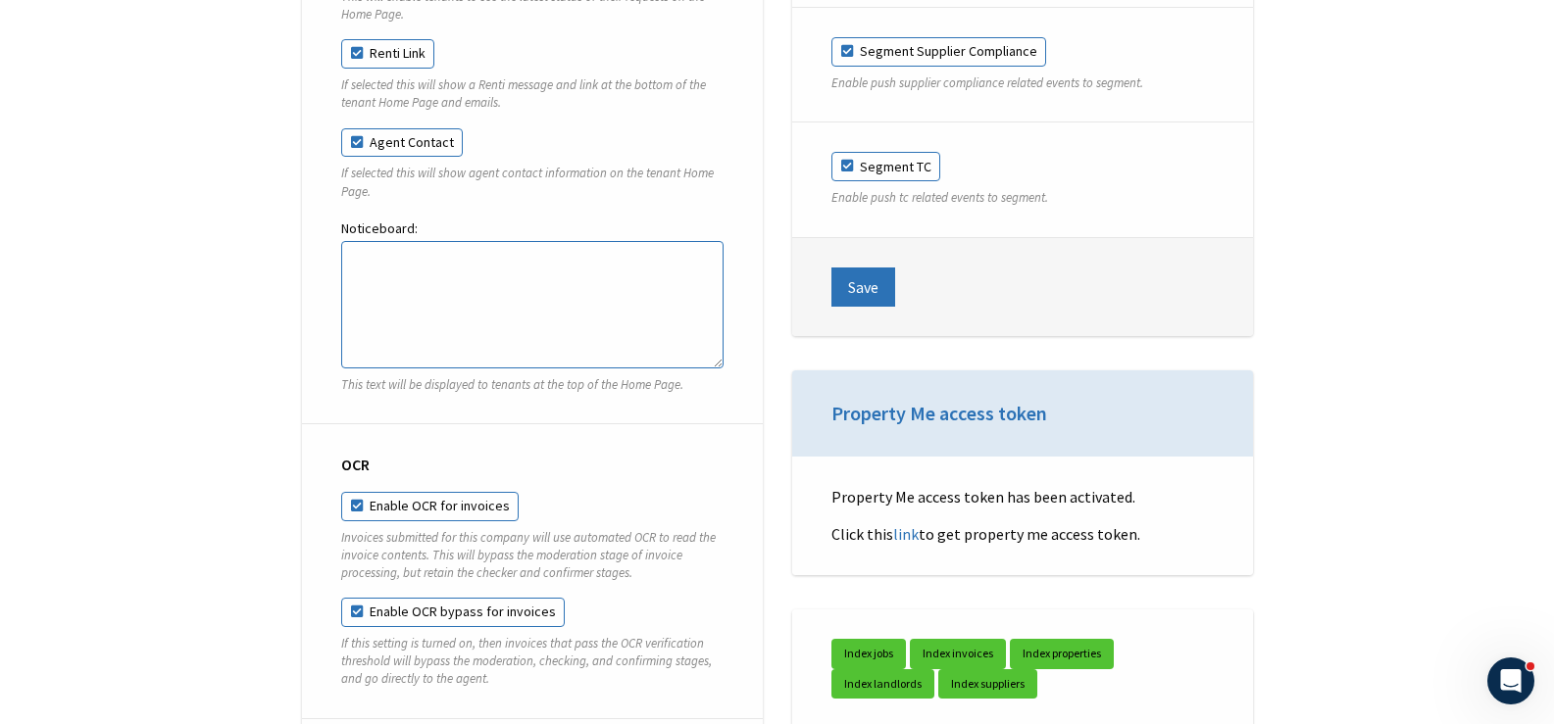
scroll to position [6558, 0]
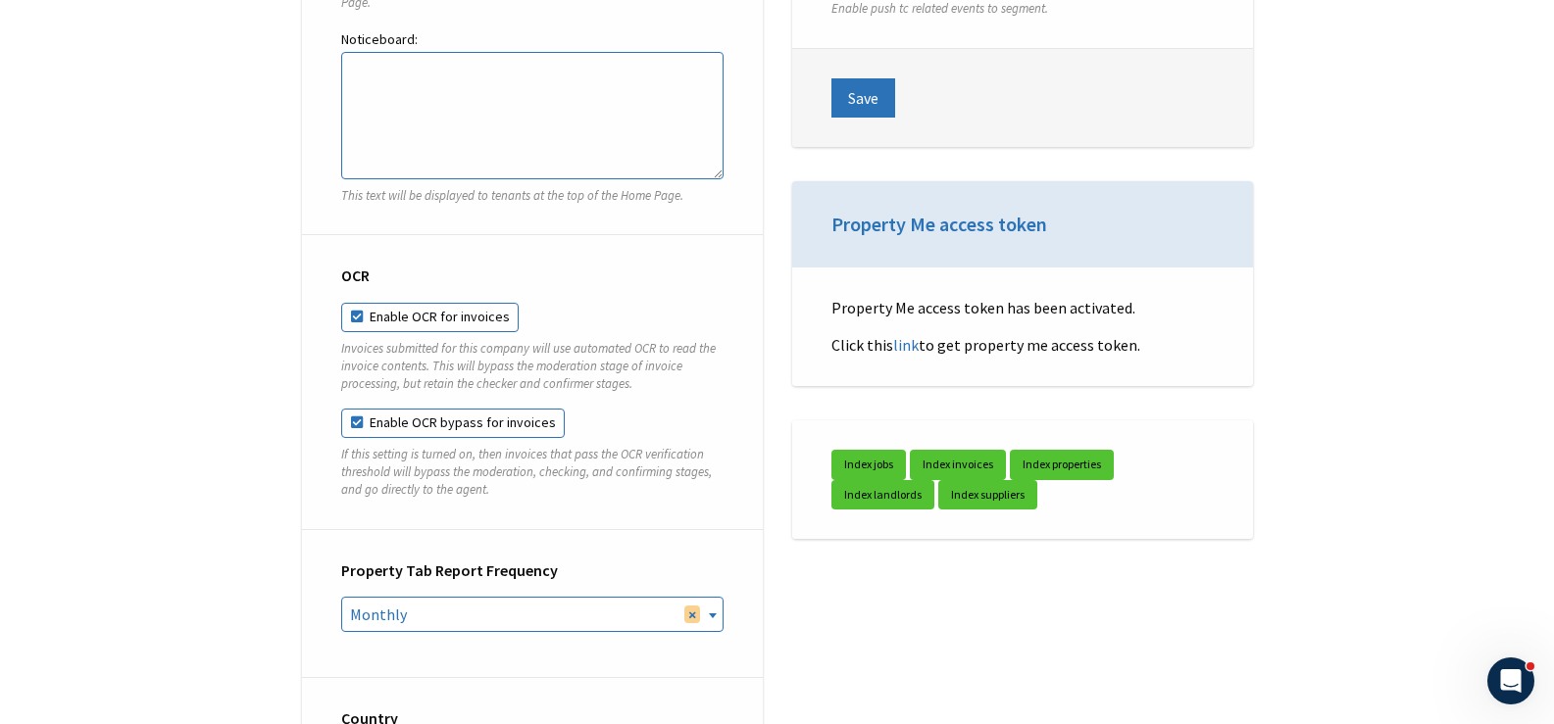
drag, startPoint x: 293, startPoint y: 380, endPoint x: 279, endPoint y: 372, distance: 15.8
click at [279, 372] on div "Active properties 111 Inactive (not archived) properties 0 Active agents 19 Las…" at bounding box center [777, 485] width 1176 height 13596
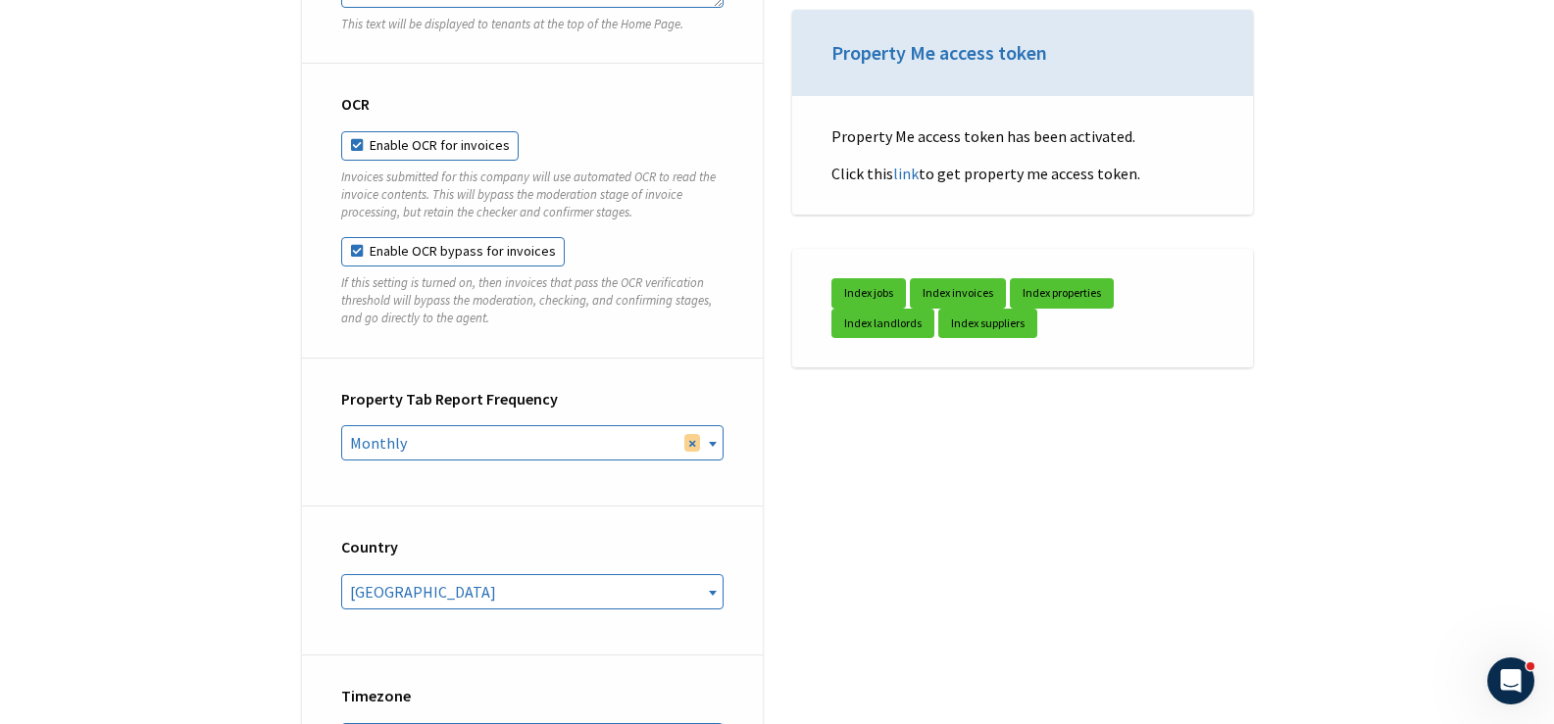
scroll to position [6950, 0]
